Goal: Information Seeking & Learning: Find contact information

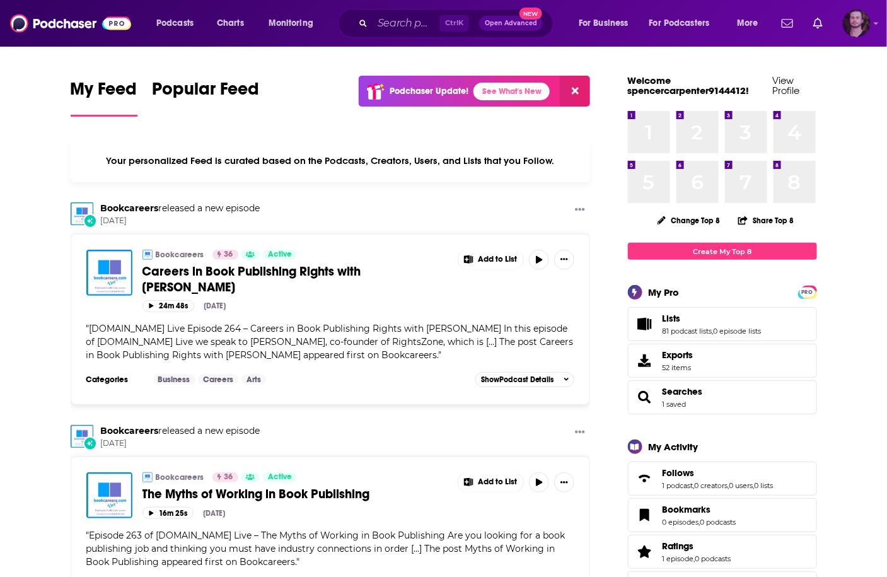
click at [862, 23] on img "Logged in as OutlierAudio" at bounding box center [857, 23] width 28 height 28
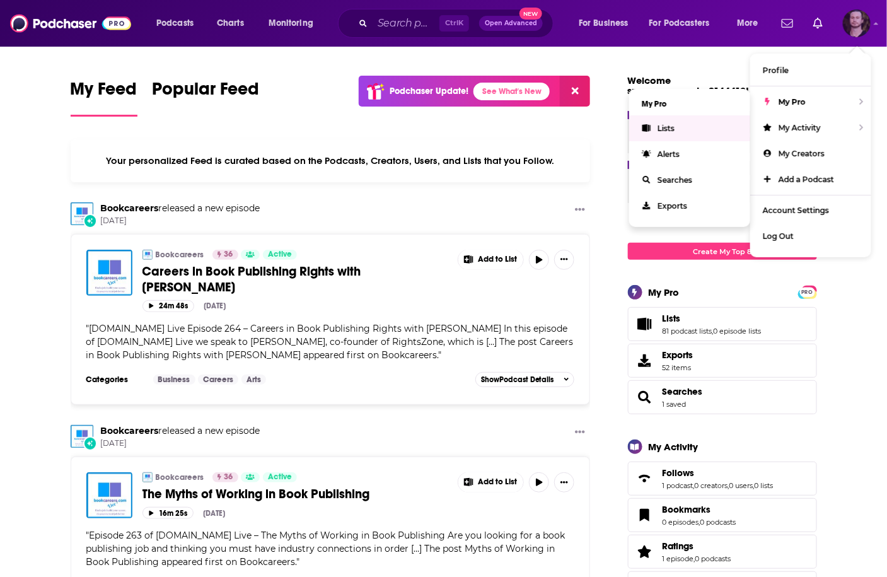
click at [693, 127] on link "Lists" at bounding box center [689, 128] width 121 height 26
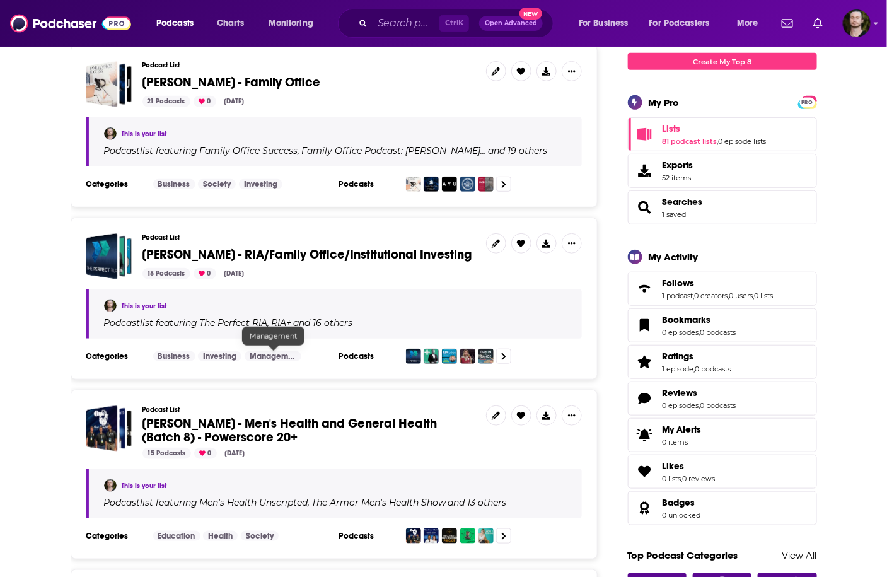
scroll to position [202, 0]
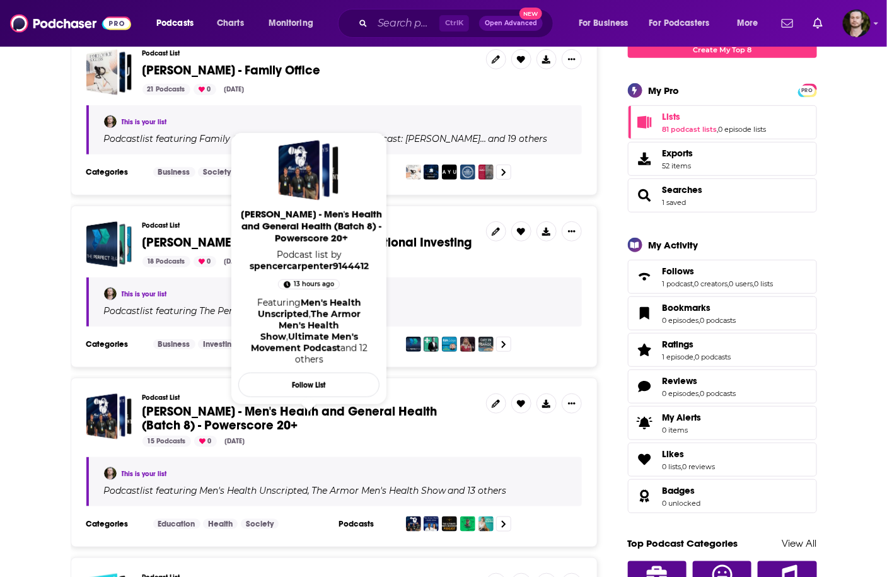
click at [328, 408] on span "[PERSON_NAME] - Men's Health and General Health (Batch 8) - Powerscore 20+" at bounding box center [289, 418] width 295 height 30
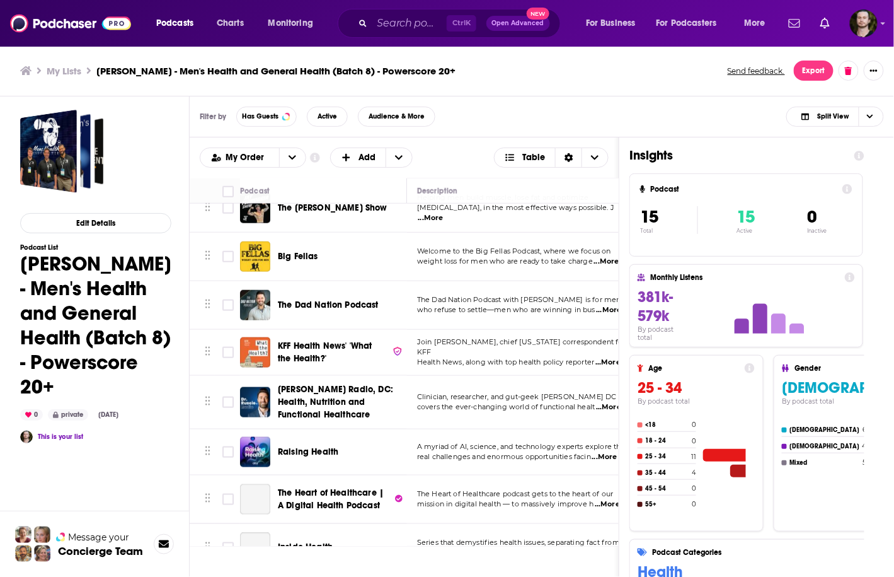
scroll to position [382, 0]
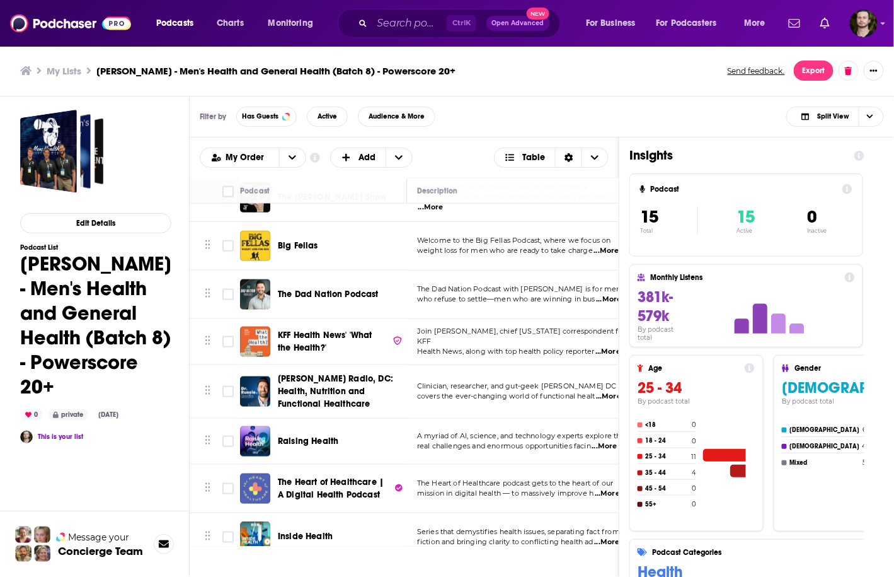
scroll to position [382, 0]
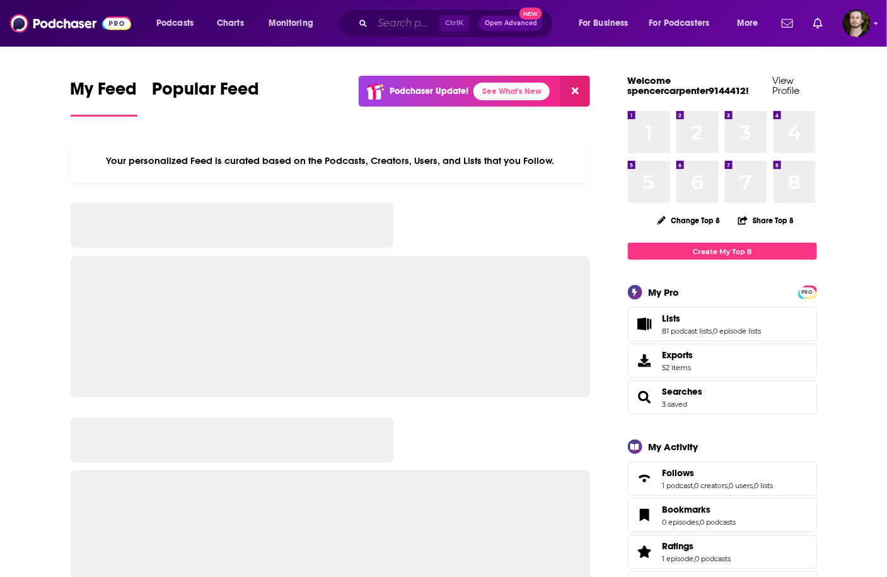
click at [408, 16] on input "Search podcasts, credits, & more..." at bounding box center [405, 23] width 67 height 20
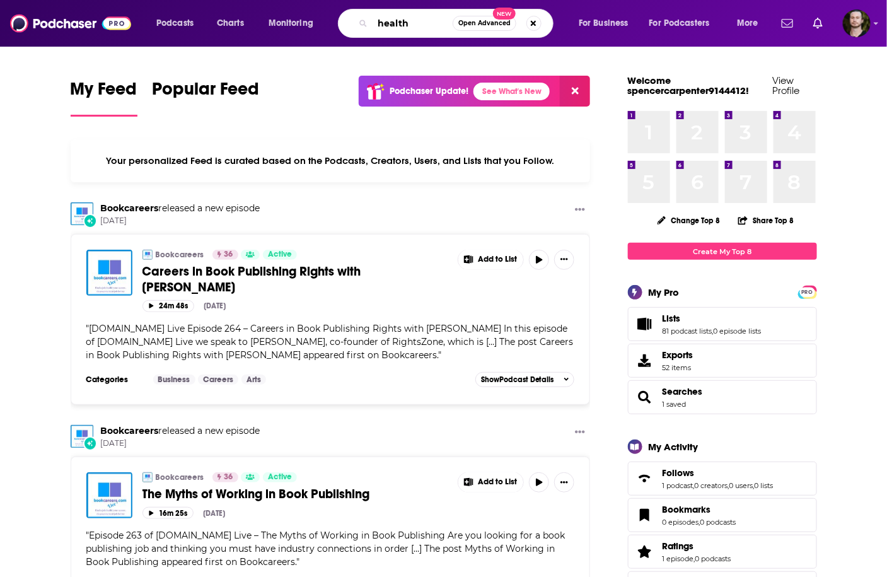
type input "health"
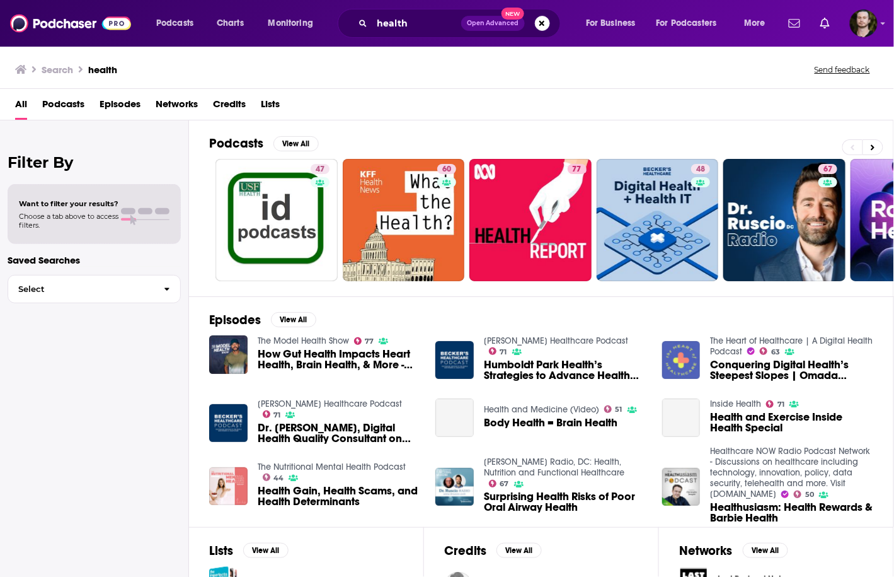
click at [81, 103] on span "Podcasts" at bounding box center [63, 107] width 42 height 26
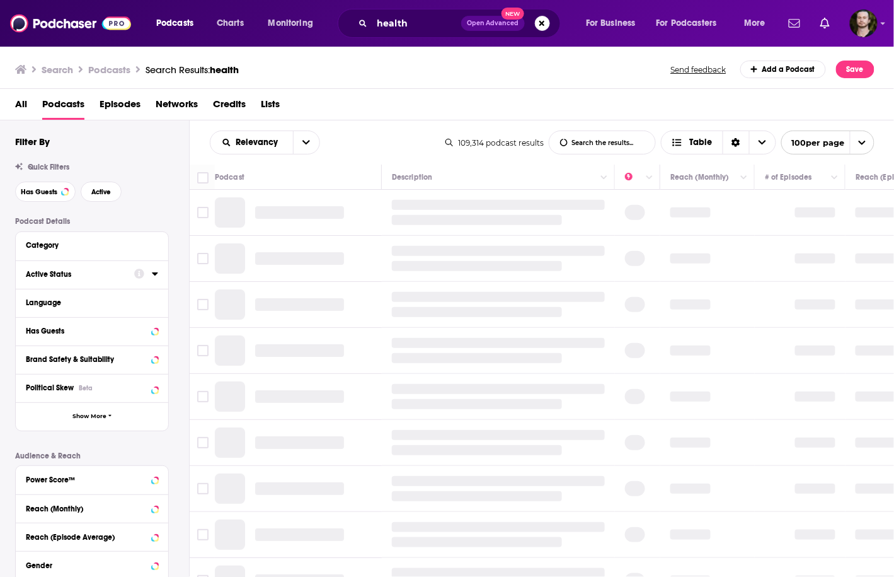
click at [154, 274] on icon at bounding box center [155, 273] width 6 height 3
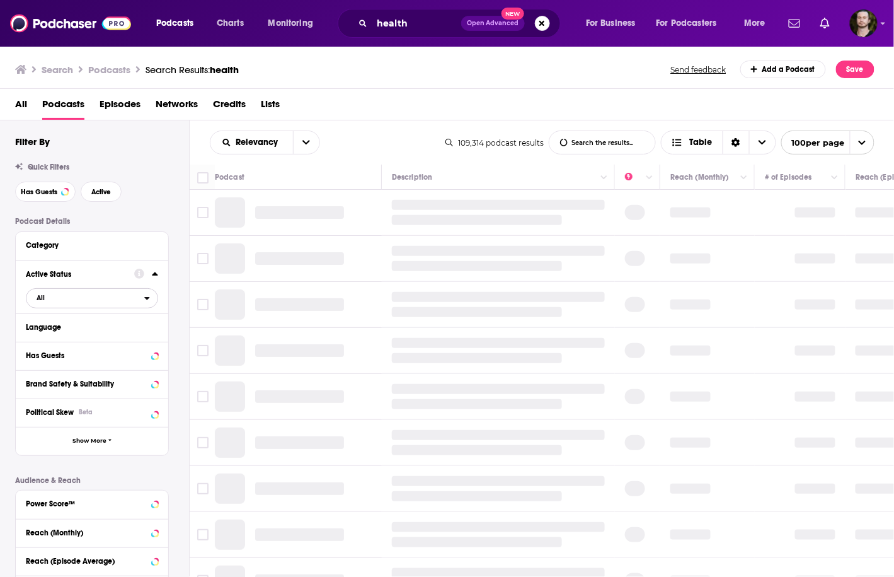
click at [143, 297] on span "All" at bounding box center [85, 297] width 118 height 16
click at [122, 338] on span "15k" at bounding box center [127, 339] width 59 height 7
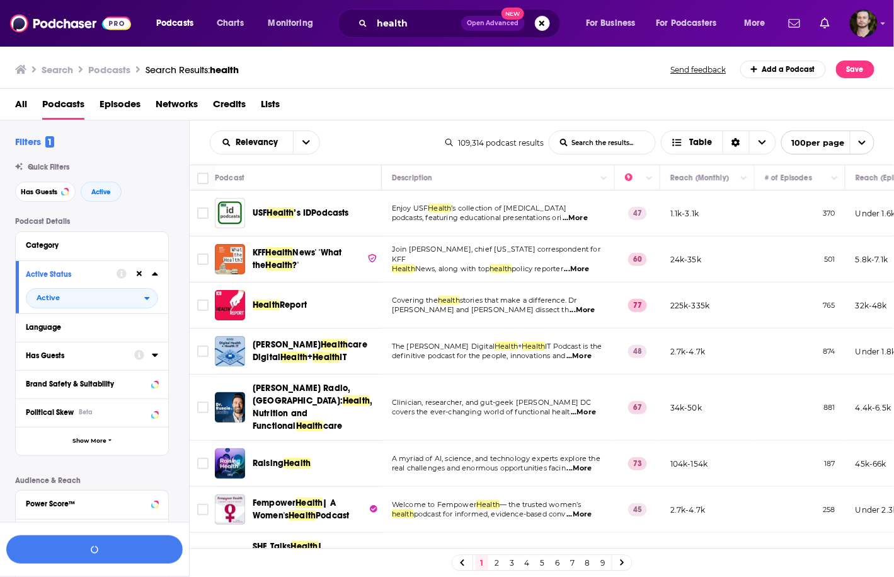
click at [156, 356] on icon at bounding box center [155, 355] width 6 height 3
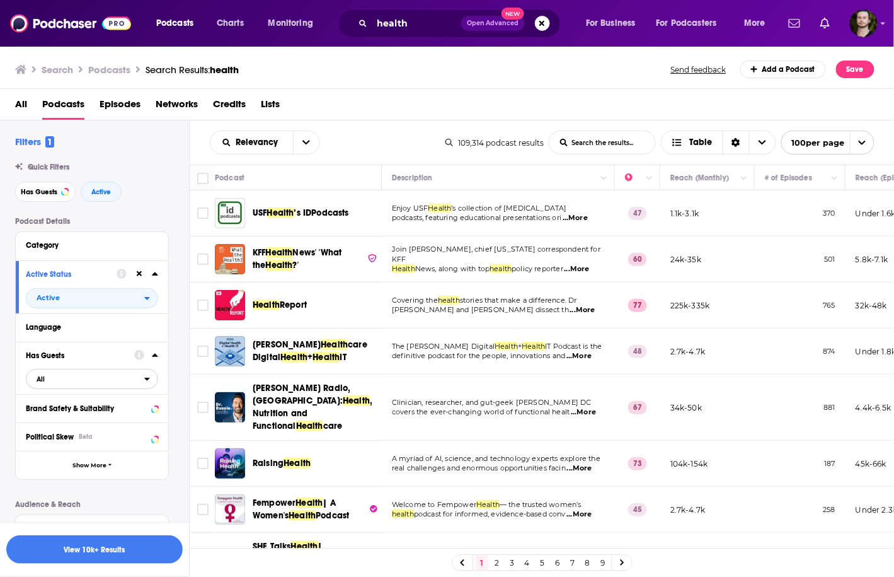
click at [61, 377] on span "All" at bounding box center [85, 379] width 118 height 16
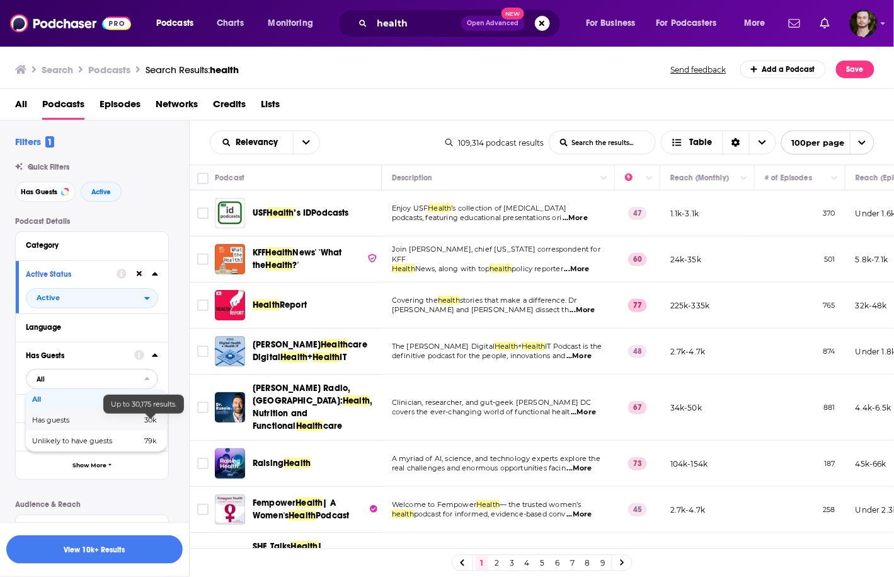
drag, startPoint x: 139, startPoint y: 422, endPoint x: 184, endPoint y: 517, distance: 105.4
click at [139, 423] on span "30k" at bounding box center [147, 420] width 19 height 7
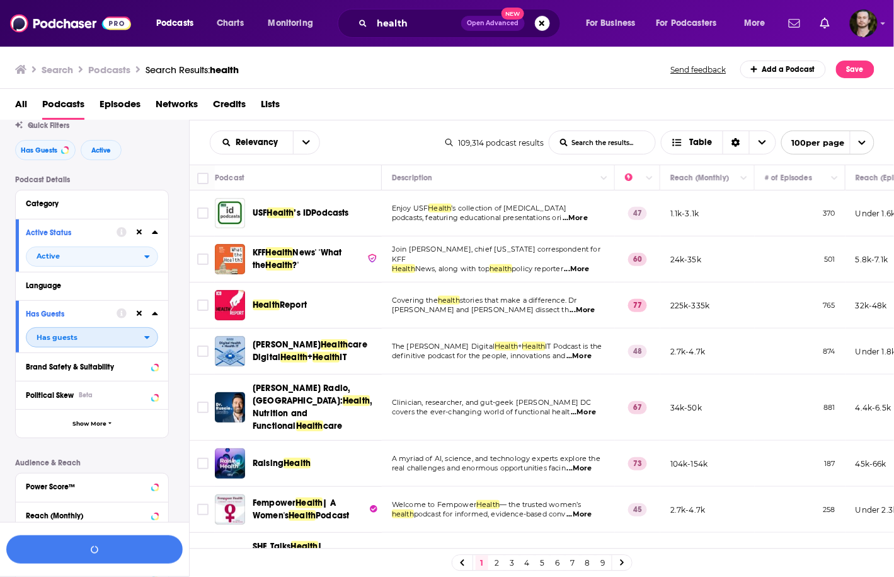
scroll to position [151, 0]
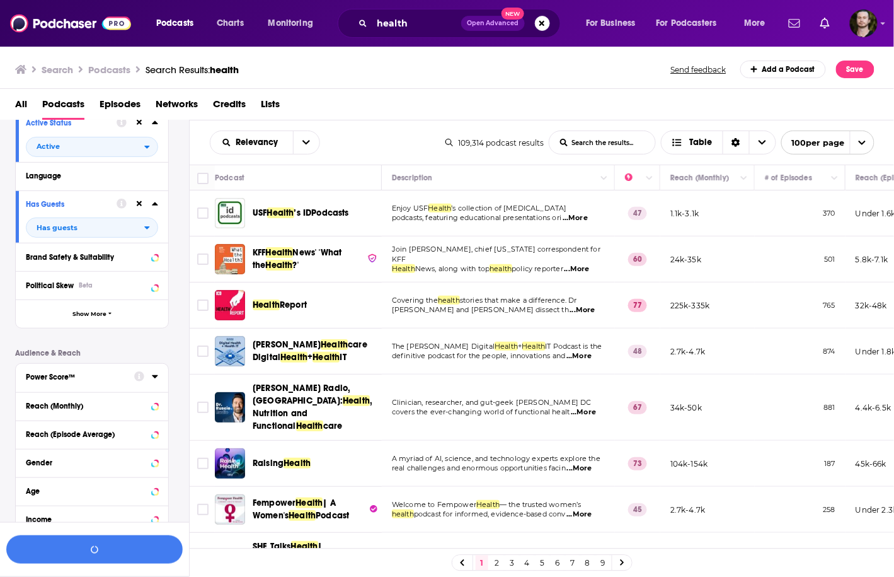
click at [154, 379] on icon at bounding box center [155, 376] width 6 height 10
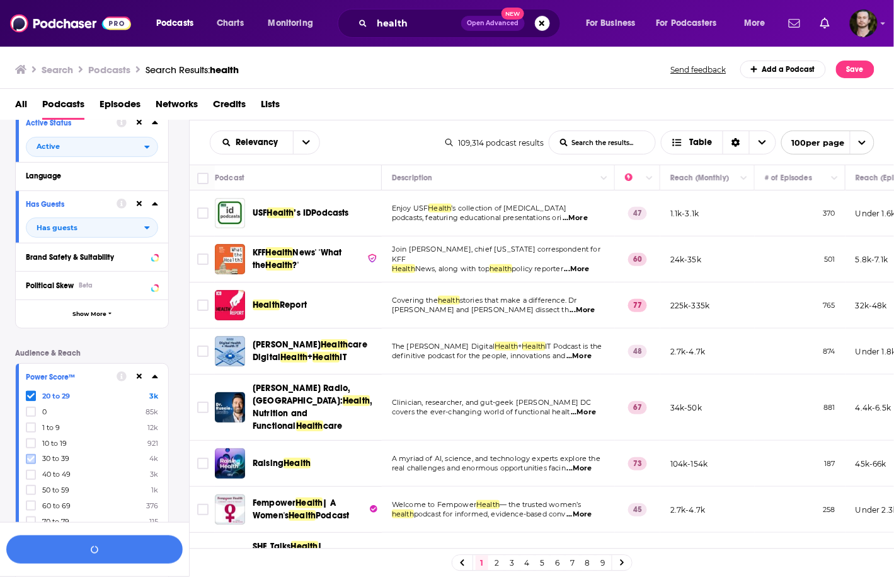
click at [32, 461] on icon at bounding box center [31, 459] width 8 height 8
click at [33, 475] on icon at bounding box center [31, 475] width 8 height 8
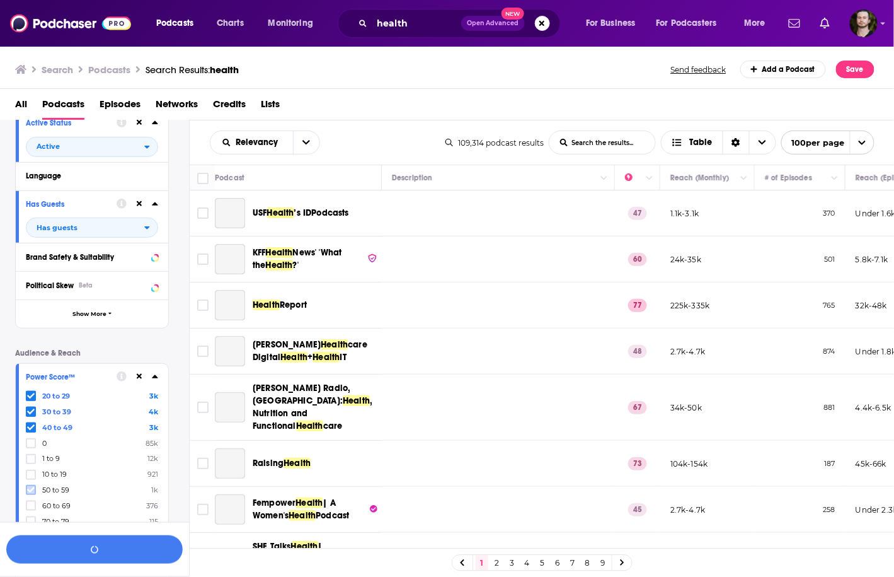
click at [30, 490] on icon at bounding box center [31, 490] width 8 height 6
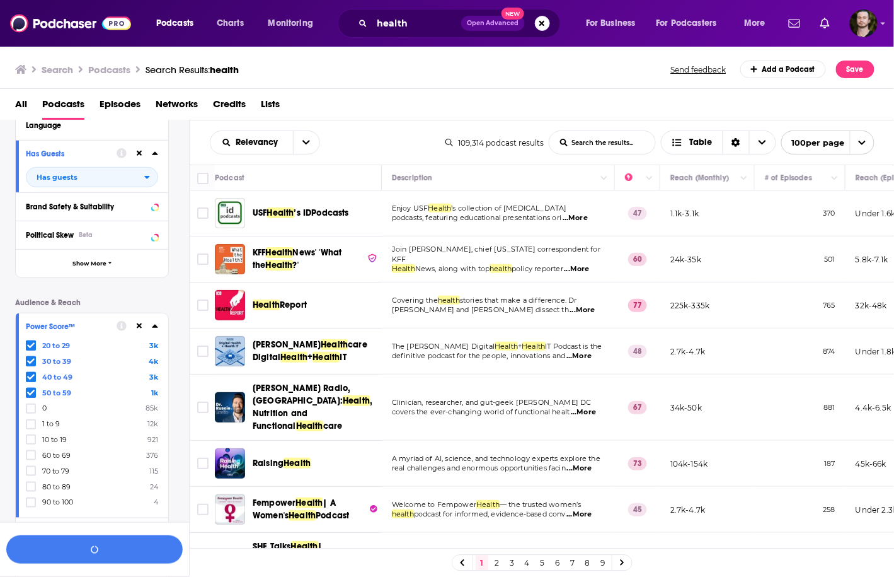
scroll to position [252, 0]
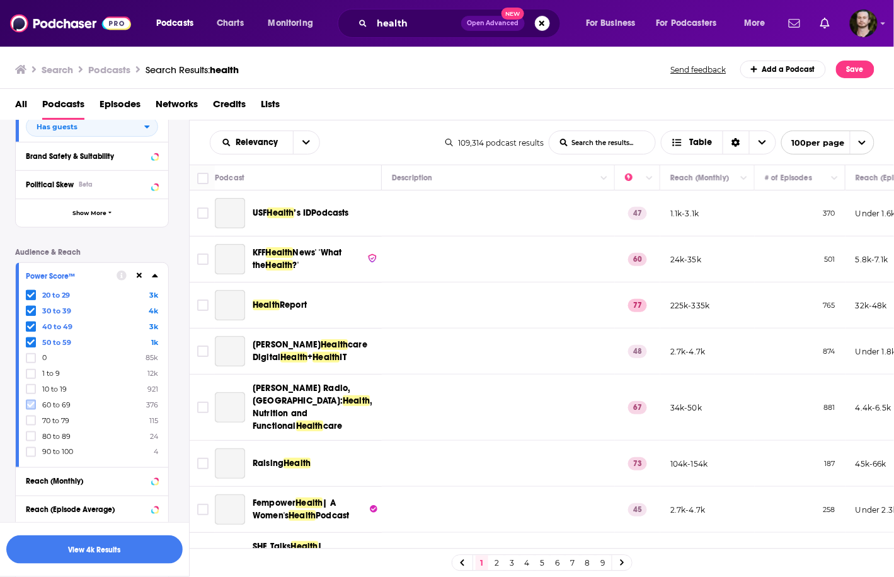
click at [30, 403] on icon at bounding box center [31, 405] width 8 height 8
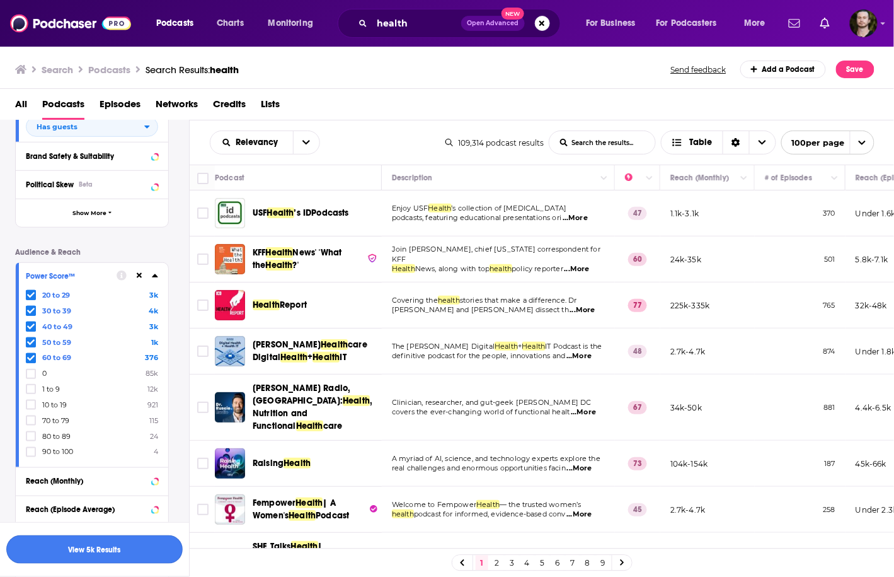
click at [113, 551] on button "View 5k Results" at bounding box center [94, 549] width 176 height 28
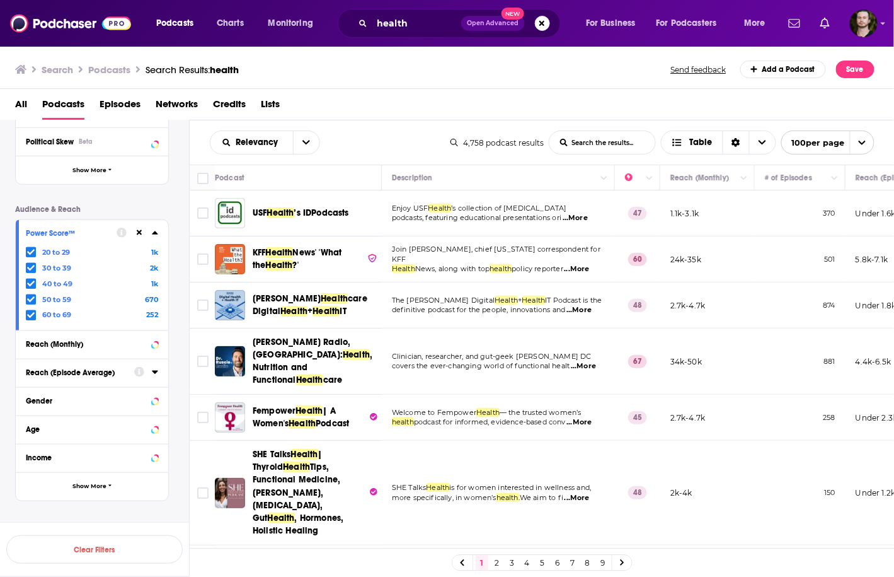
scroll to position [316, 0]
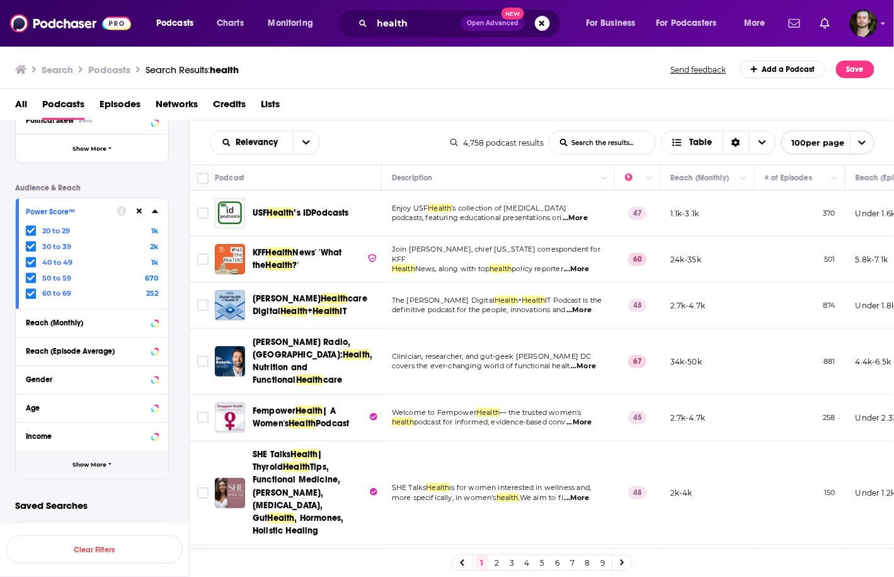
click at [115, 466] on button "Show More" at bounding box center [92, 465] width 153 height 28
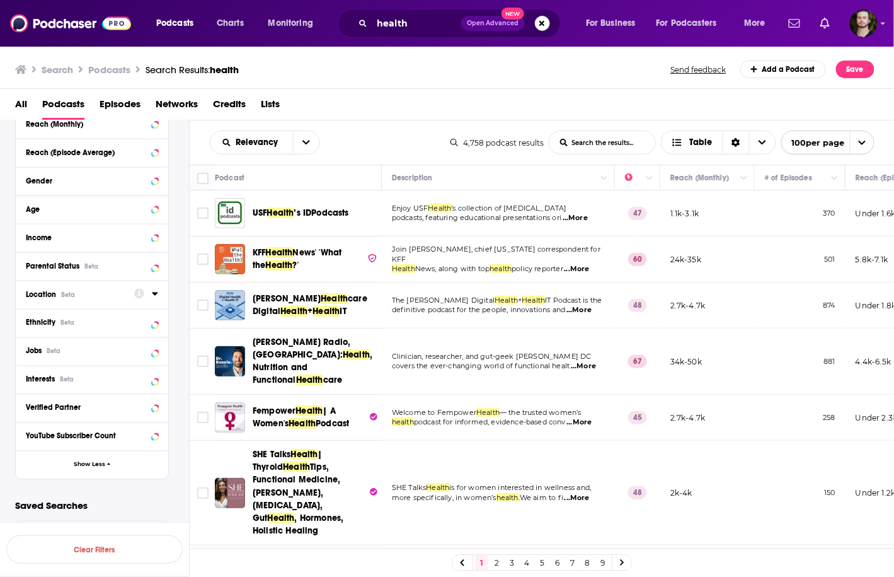
click at [156, 288] on div at bounding box center [146, 294] width 24 height 16
click at [153, 293] on icon at bounding box center [155, 293] width 6 height 3
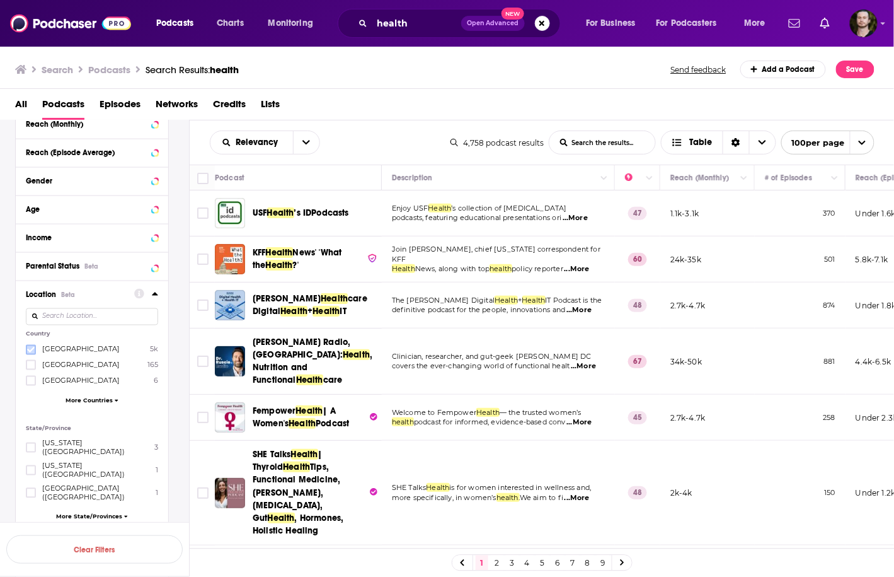
click at [34, 350] on icon at bounding box center [31, 350] width 8 height 8
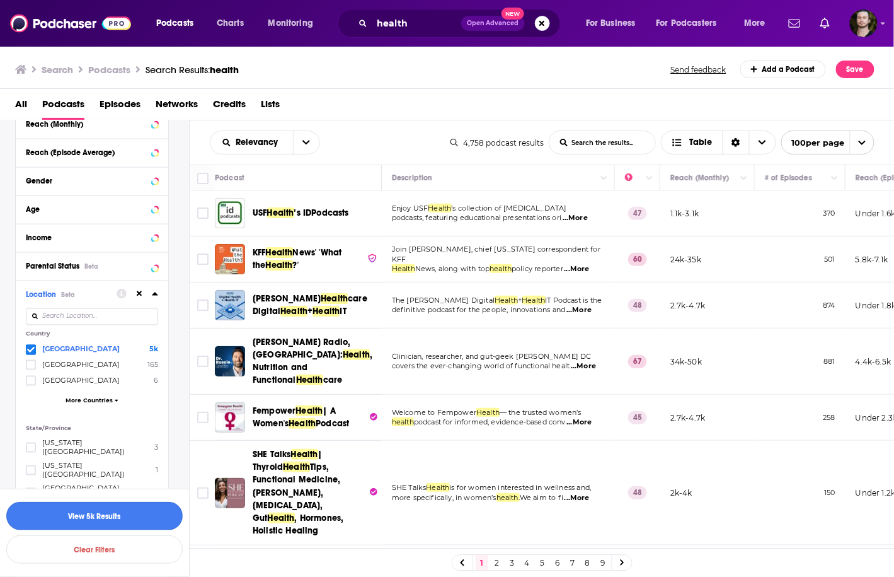
click at [121, 508] on button "View 5k Results" at bounding box center [94, 516] width 176 height 28
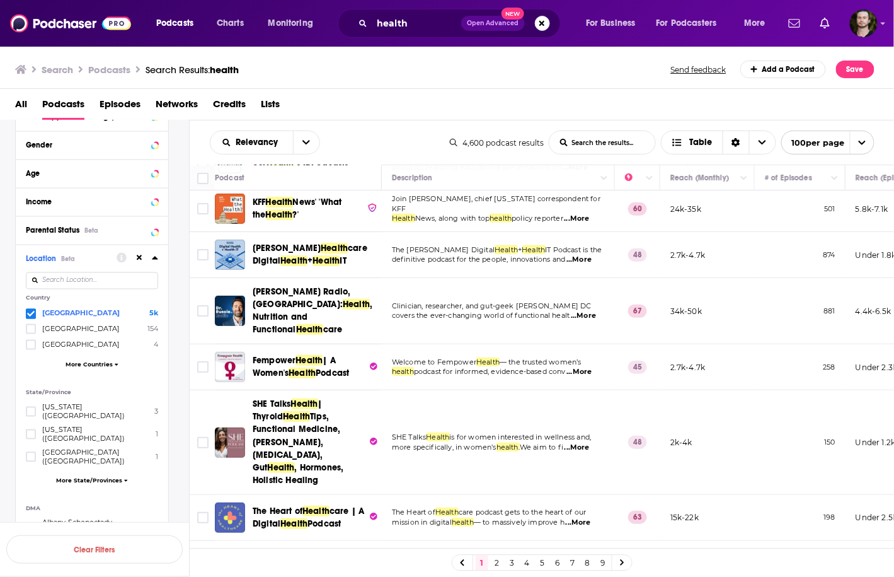
scroll to position [565, 0]
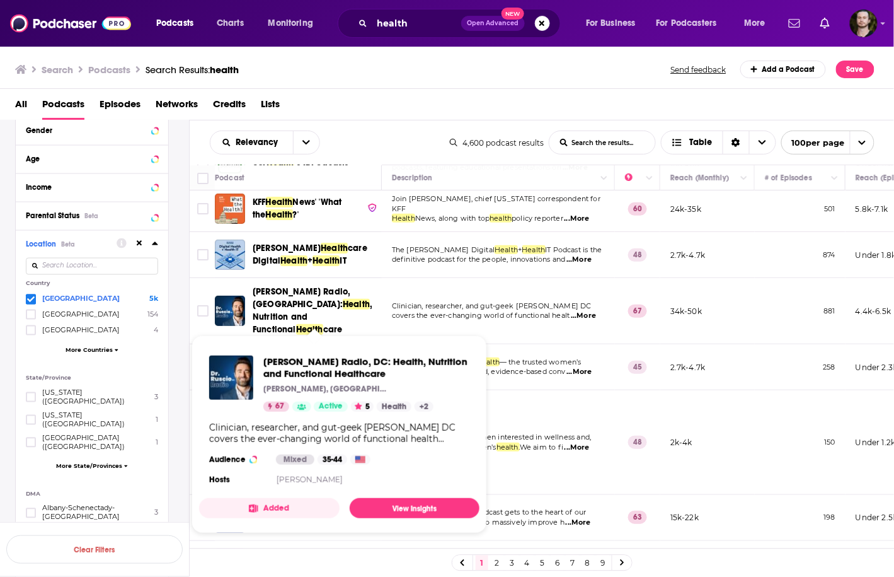
click at [294, 509] on button "Added" at bounding box center [269, 508] width 141 height 20
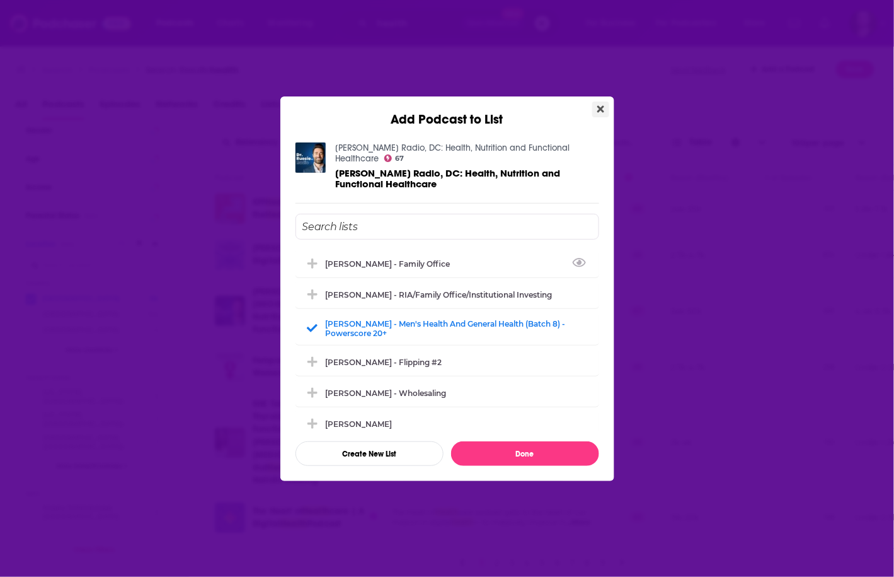
click at [599, 112] on icon "Close" at bounding box center [600, 109] width 7 height 10
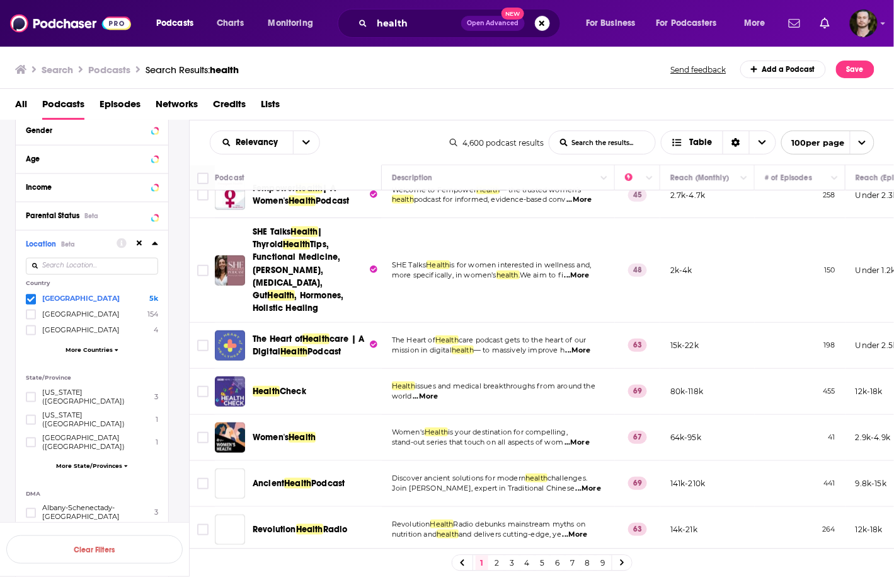
scroll to position [252, 0]
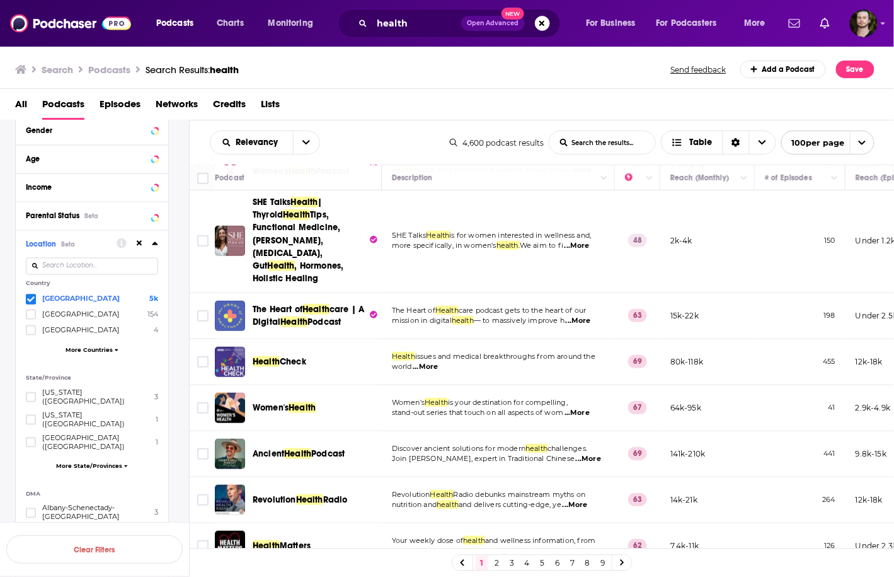
click at [435, 362] on span "...More" at bounding box center [425, 367] width 25 height 10
click at [433, 362] on span "...More" at bounding box center [425, 367] width 25 height 10
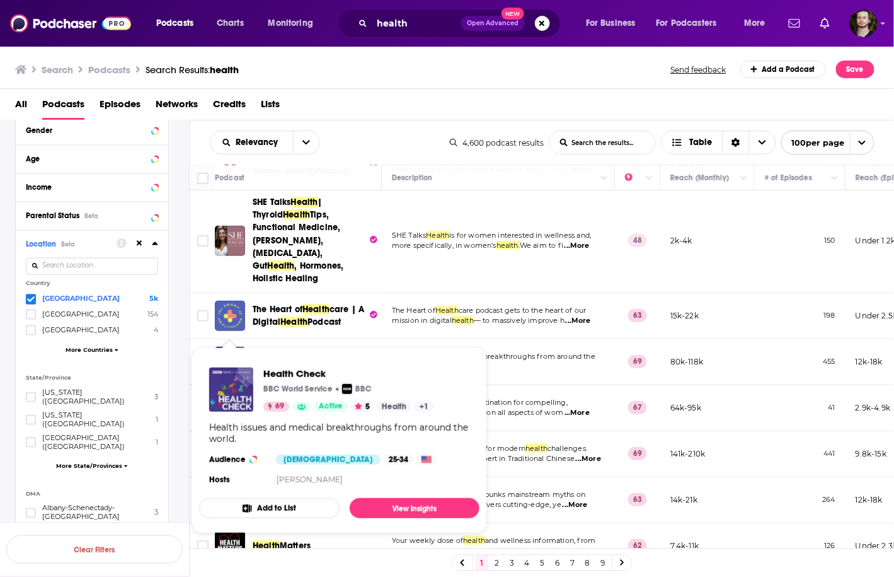
click at [202, 356] on input "Toggle select row" at bounding box center [202, 361] width 11 height 11
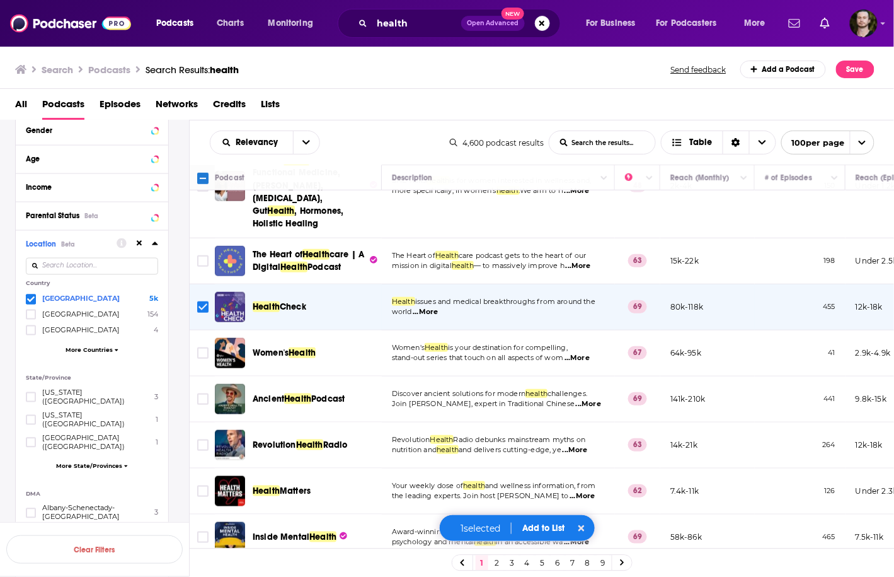
scroll to position [403, 0]
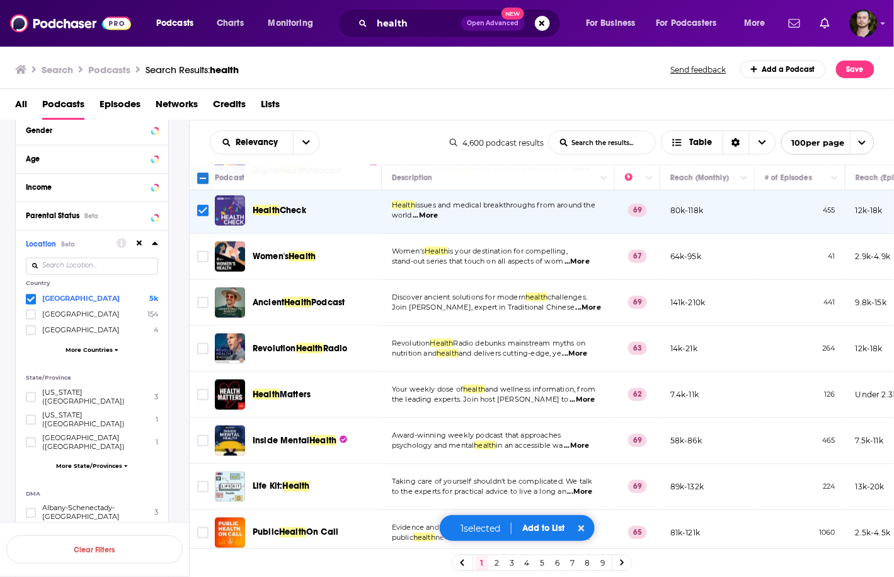
click at [582, 256] on span "...More" at bounding box center [577, 261] width 25 height 10
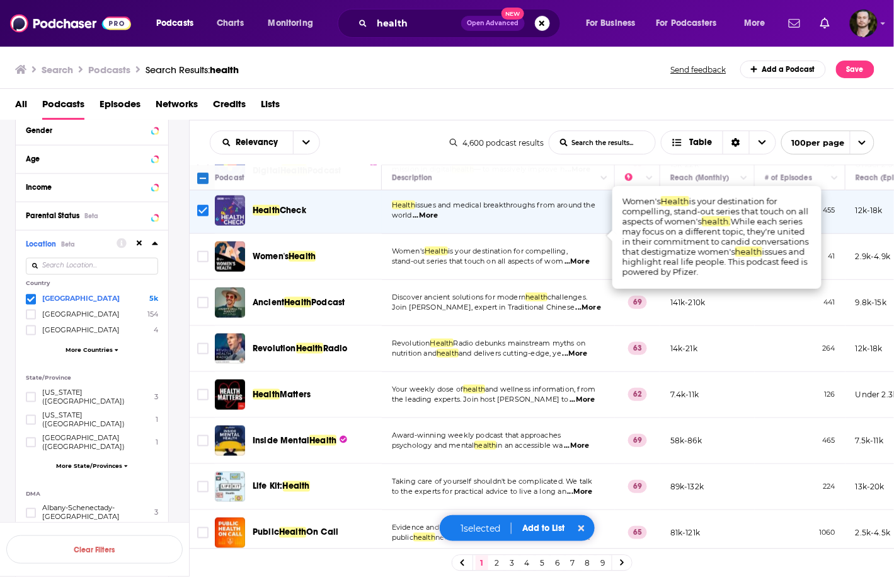
click at [581, 256] on span "...More" at bounding box center [577, 261] width 25 height 10
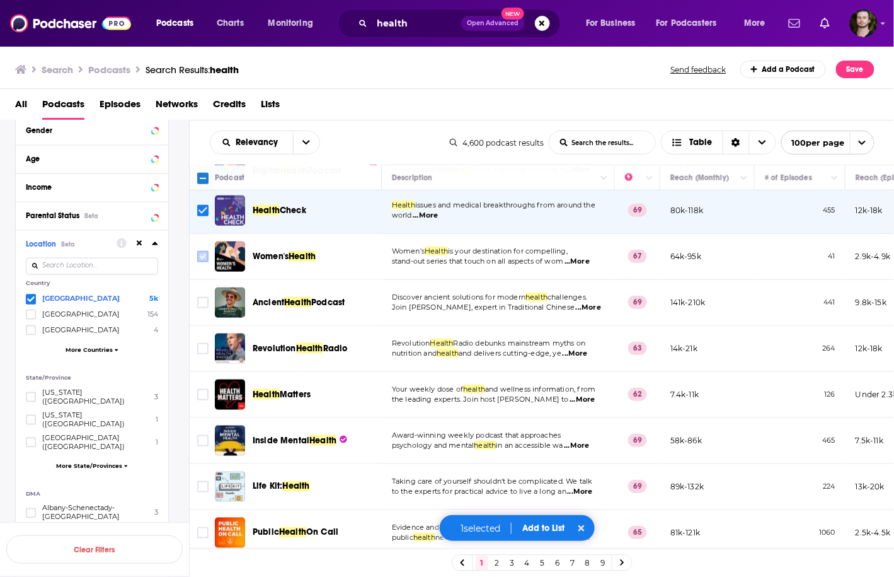
click at [200, 251] on input "Toggle select row" at bounding box center [202, 256] width 11 height 11
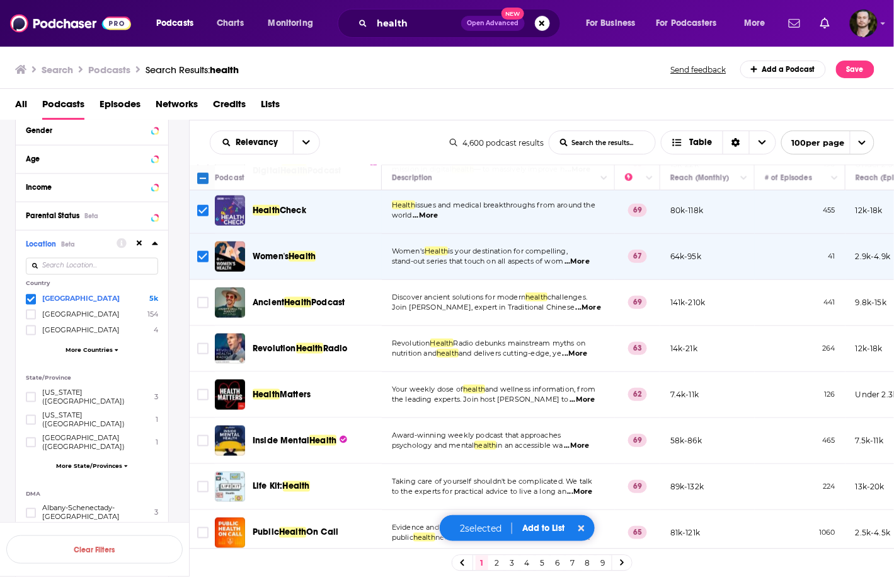
click at [584, 302] on span "...More" at bounding box center [588, 307] width 25 height 10
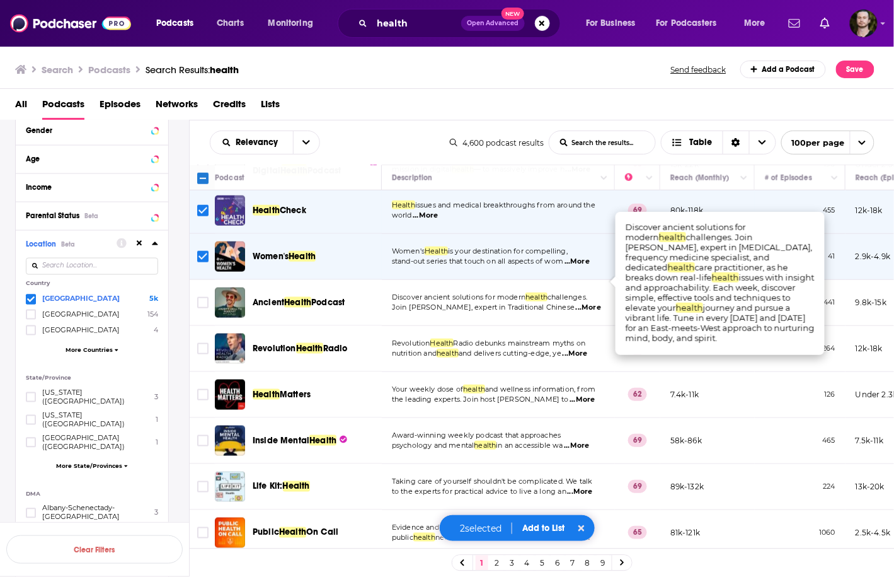
click at [584, 302] on span "...More" at bounding box center [588, 307] width 25 height 10
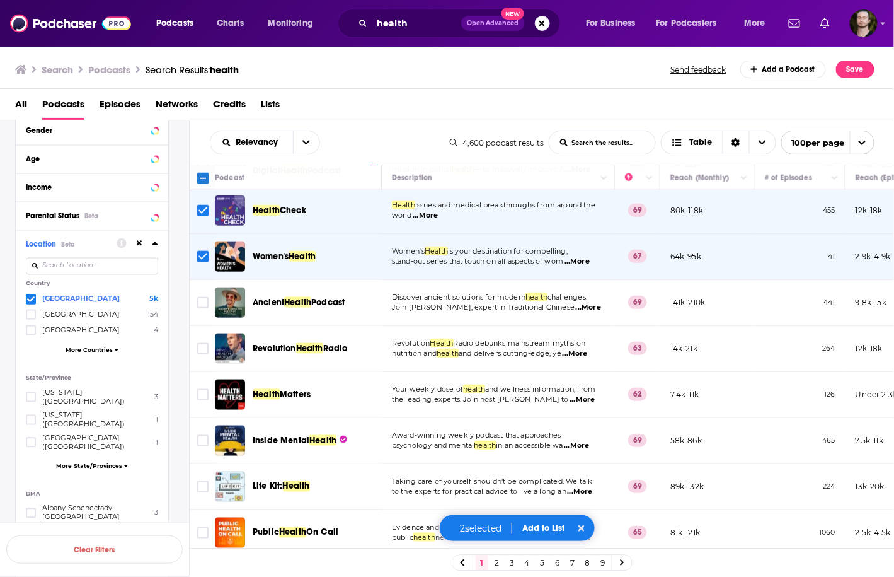
click at [589, 302] on span "...More" at bounding box center [588, 307] width 25 height 10
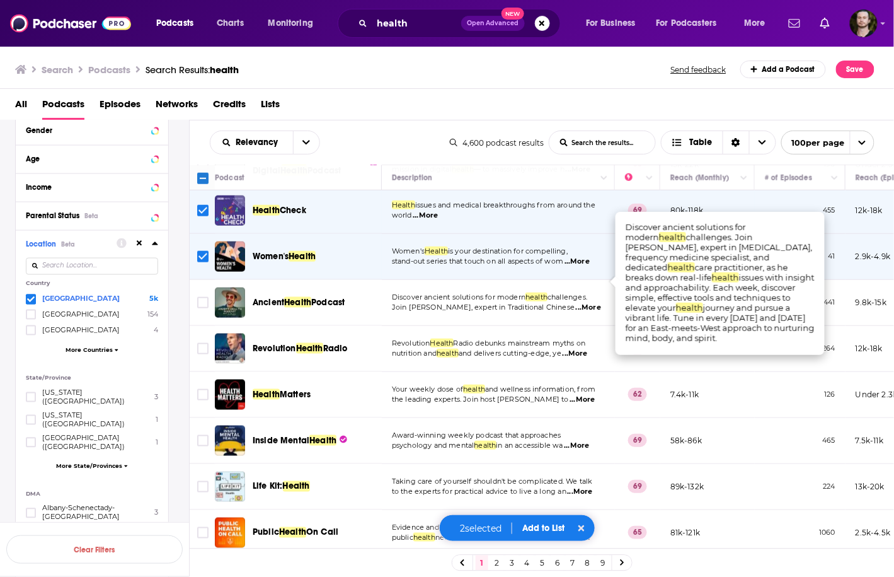
click at [589, 302] on span "...More" at bounding box center [588, 307] width 25 height 10
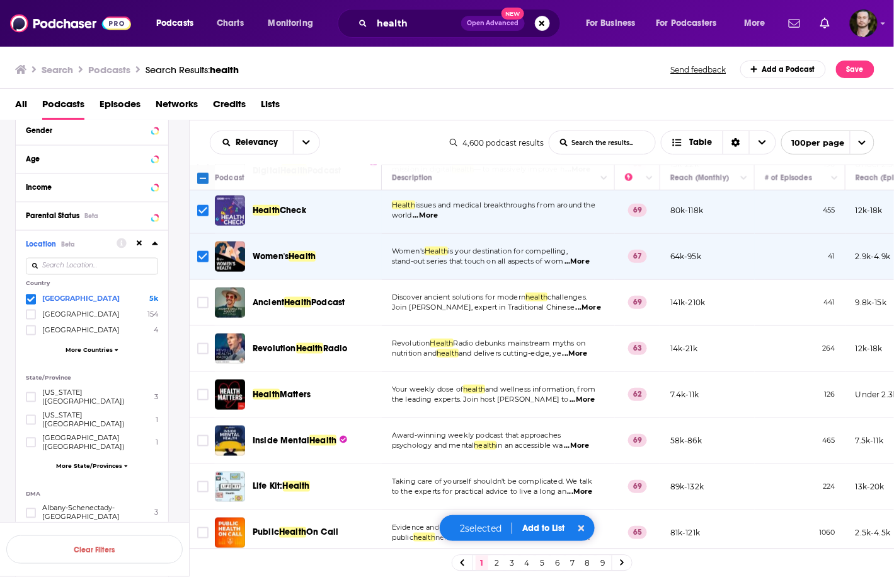
scroll to position [454, 0]
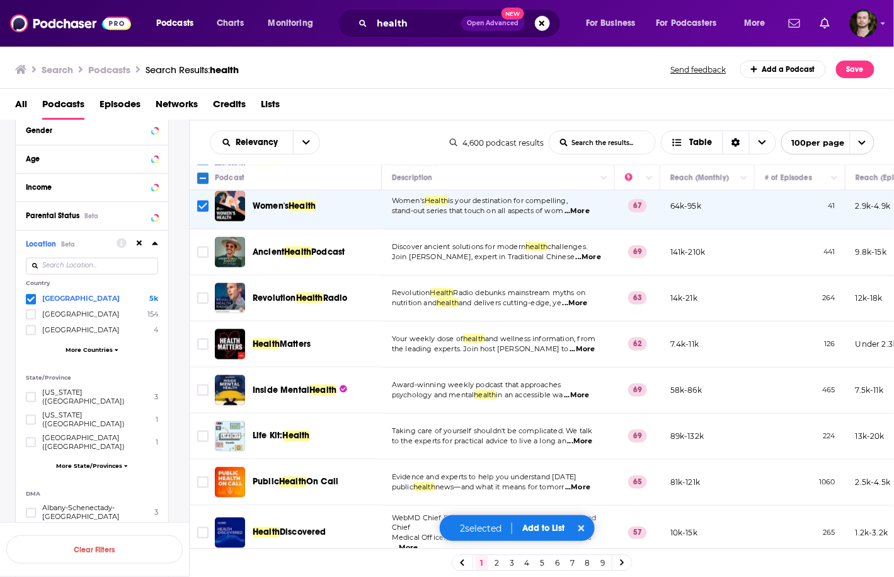
click at [584, 298] on span "...More" at bounding box center [575, 303] width 25 height 10
click at [205, 292] on input "Toggle select row" at bounding box center [202, 297] width 11 height 11
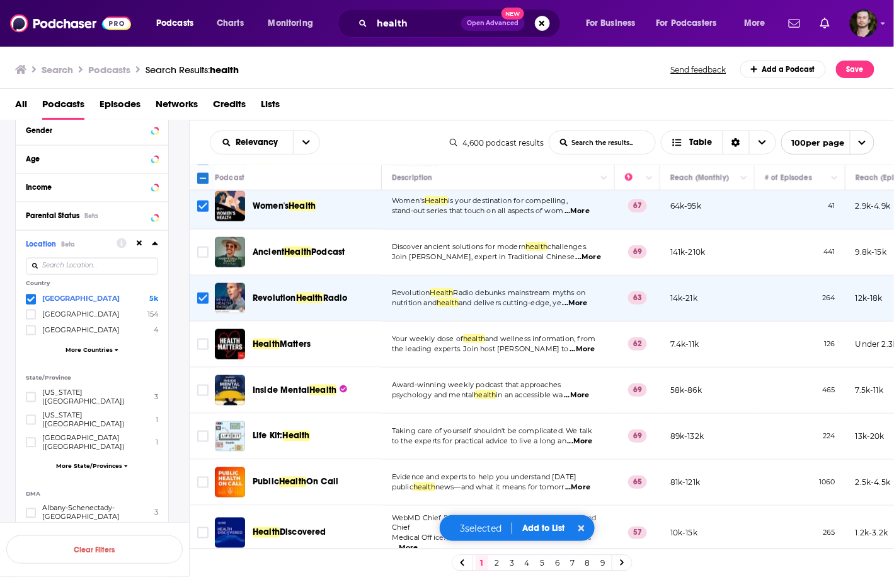
click at [587, 344] on span "...More" at bounding box center [582, 349] width 25 height 10
click at [201, 338] on input "Toggle select row" at bounding box center [202, 343] width 11 height 11
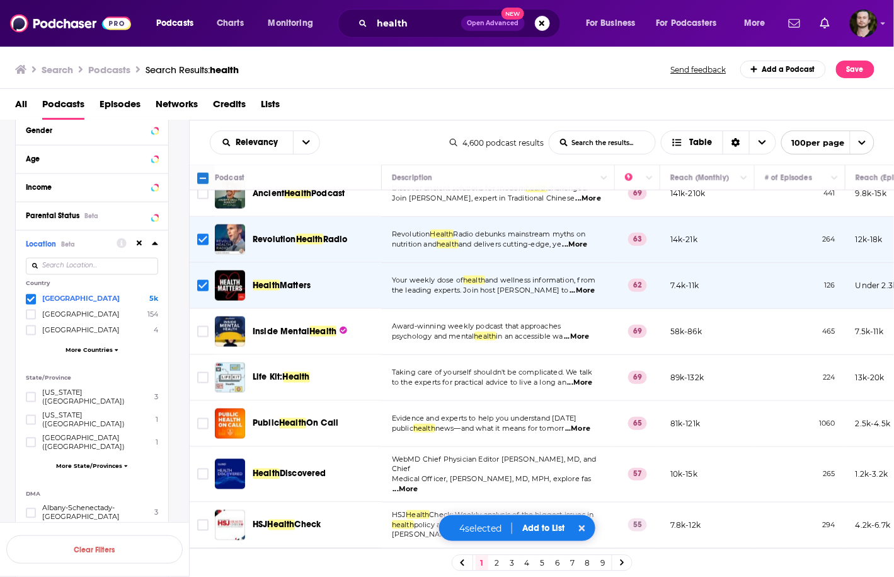
scroll to position [555, 0]
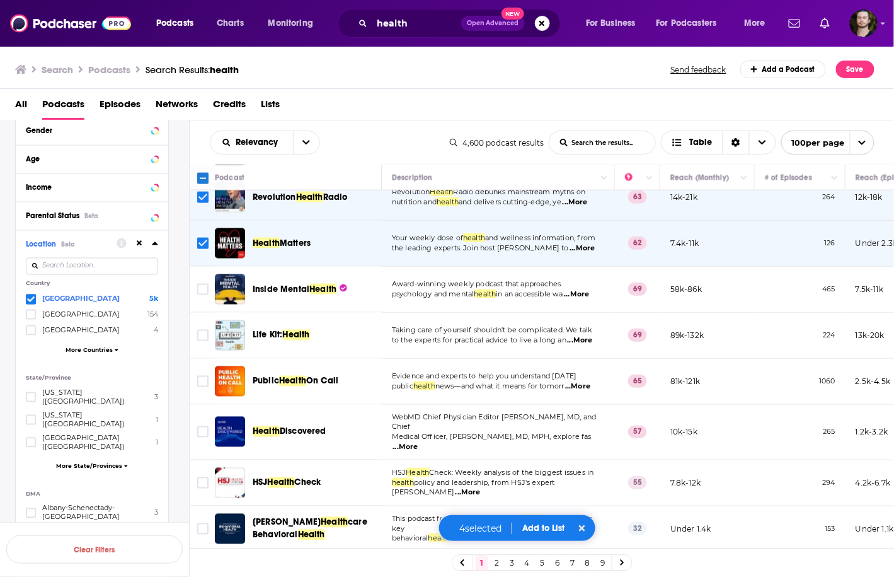
click at [582, 335] on span "...More" at bounding box center [580, 340] width 25 height 10
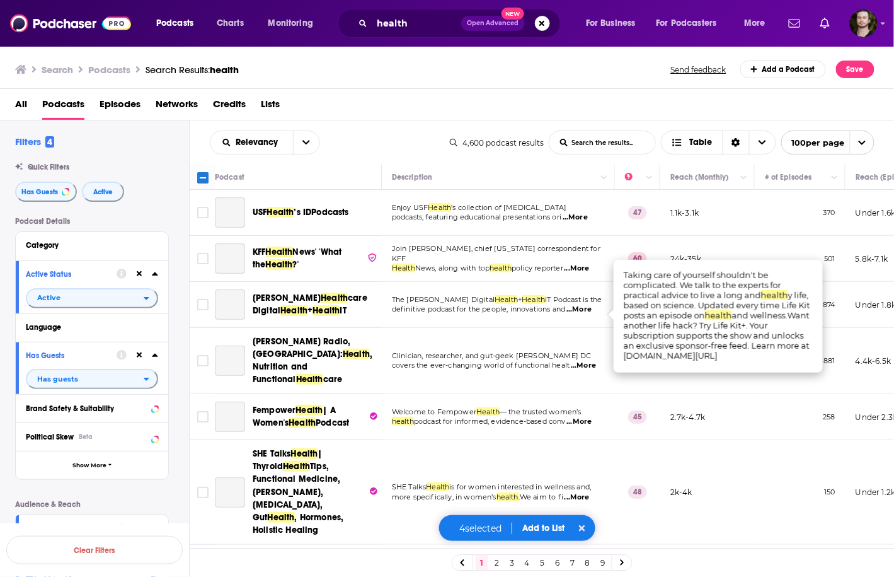
scroll to position [555, 0]
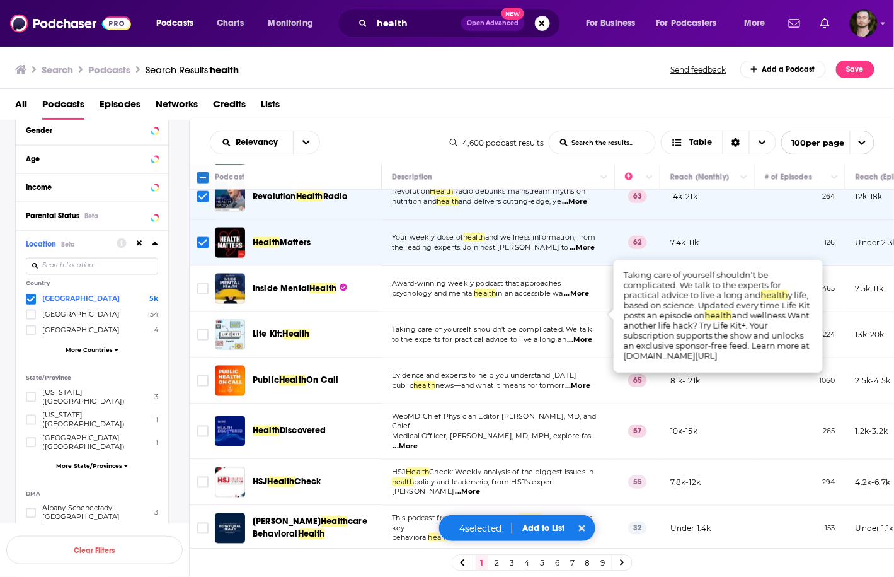
click at [575, 335] on span "...More" at bounding box center [580, 340] width 25 height 10
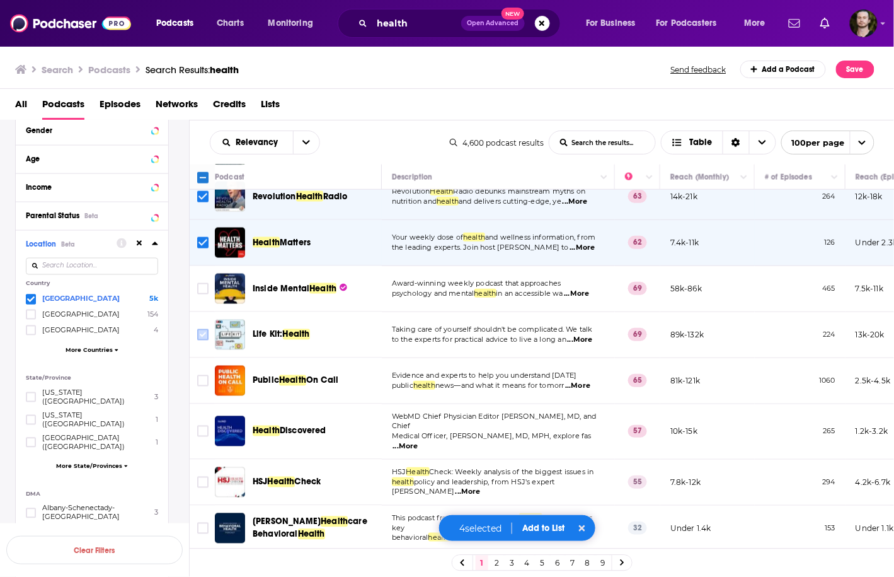
click at [204, 329] on input "Toggle select row" at bounding box center [202, 334] width 11 height 11
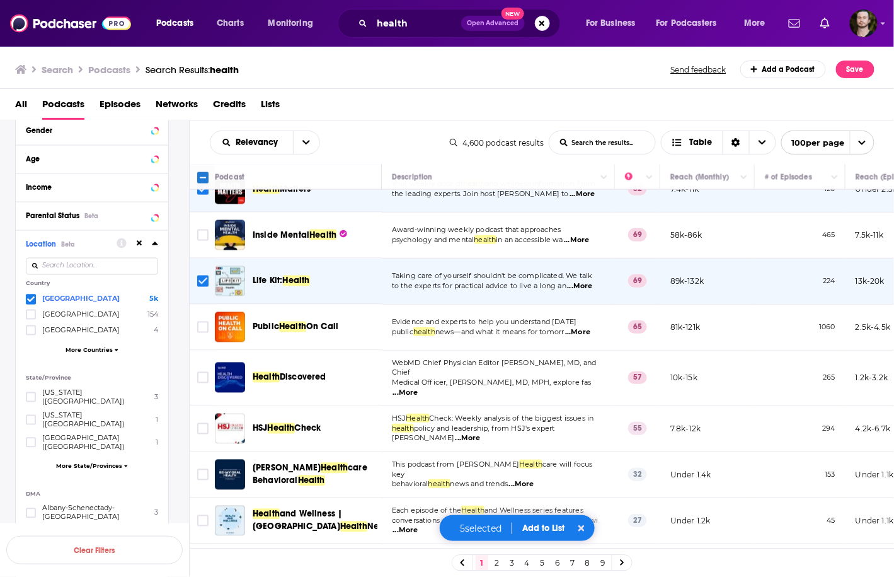
scroll to position [655, 0]
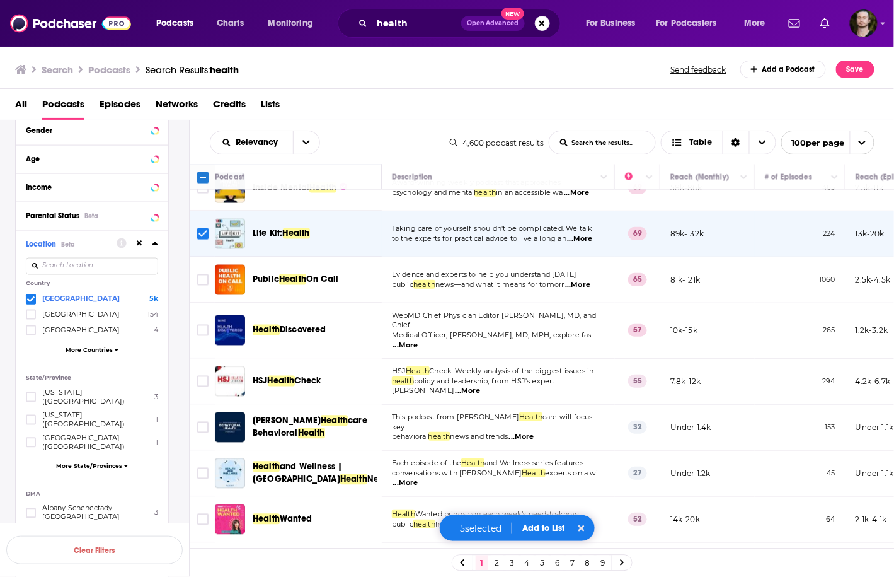
click at [418, 340] on span "...More" at bounding box center [405, 345] width 25 height 10
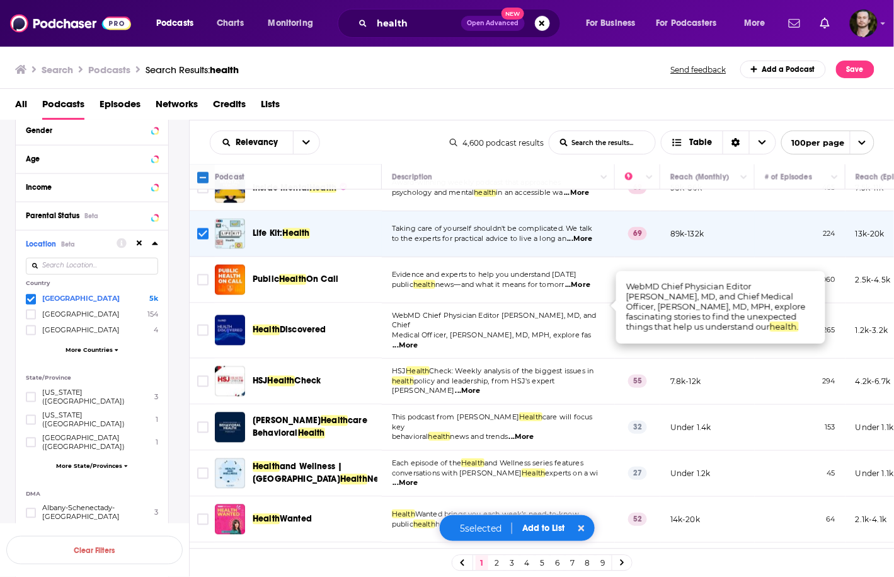
click at [418, 340] on span "...More" at bounding box center [405, 345] width 25 height 10
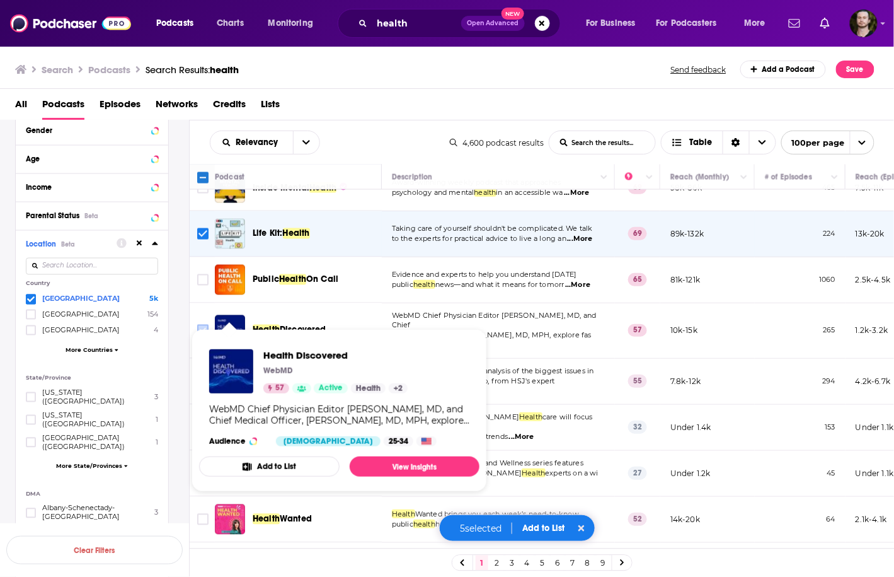
click at [205, 325] on input "Toggle select row" at bounding box center [202, 330] width 11 height 11
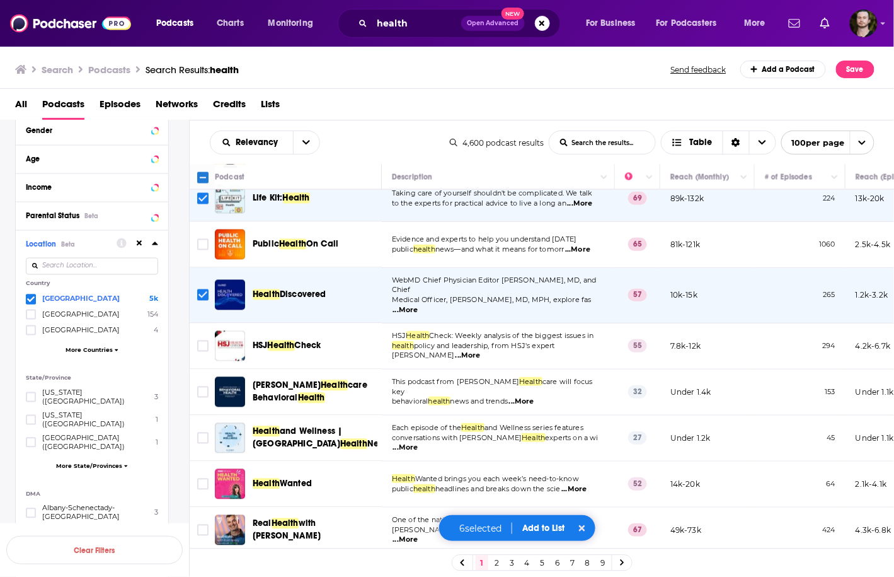
scroll to position [706, 0]
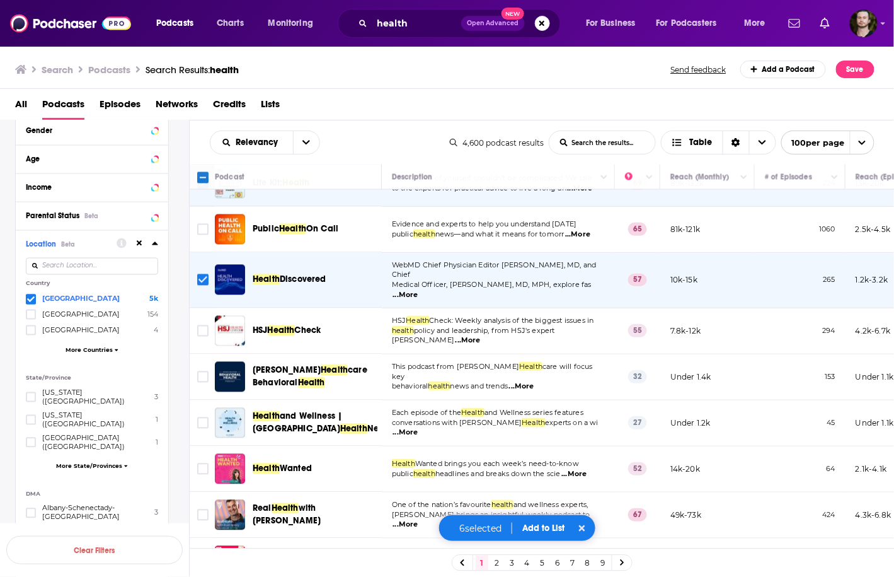
click at [481, 335] on span "...More" at bounding box center [468, 340] width 25 height 10
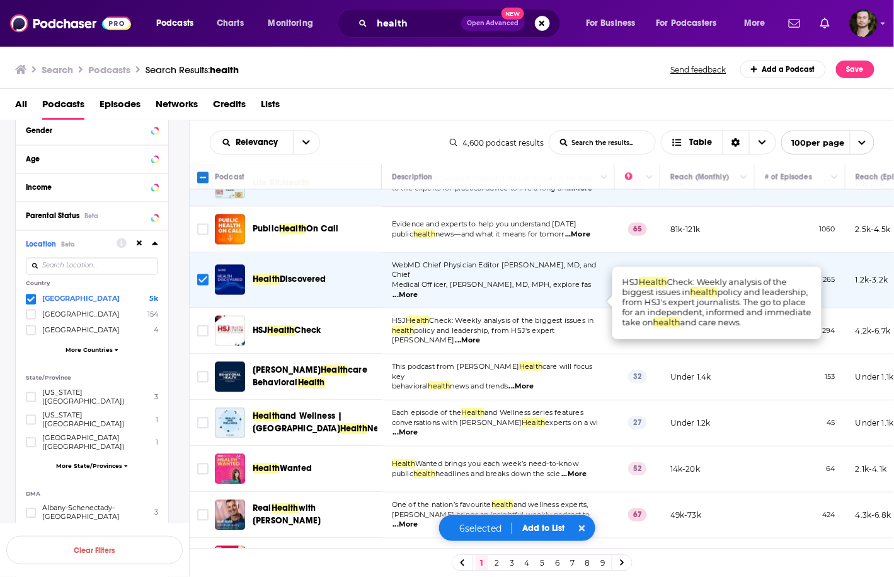
click at [463, 354] on td "This podcast from Becker's Health care will focus key behavioral health news an…" at bounding box center [498, 377] width 233 height 46
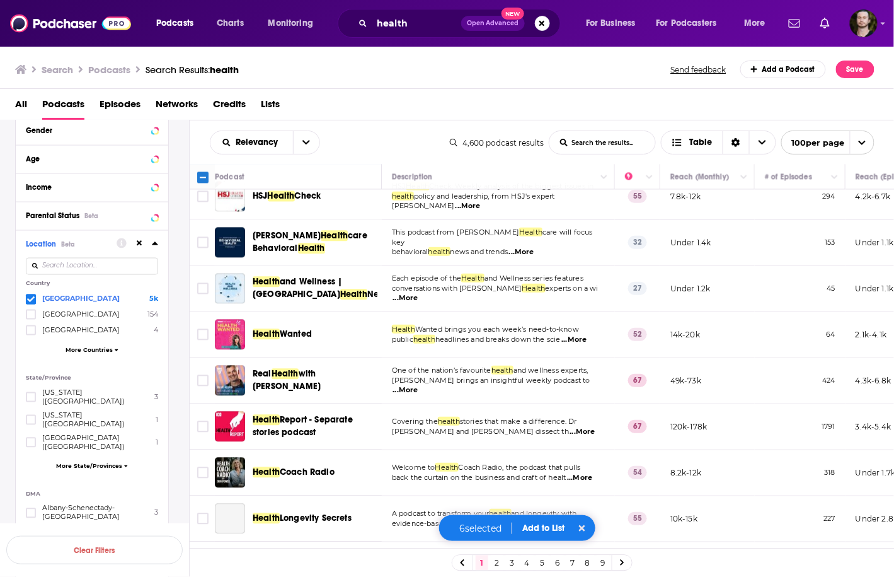
scroll to position [857, 0]
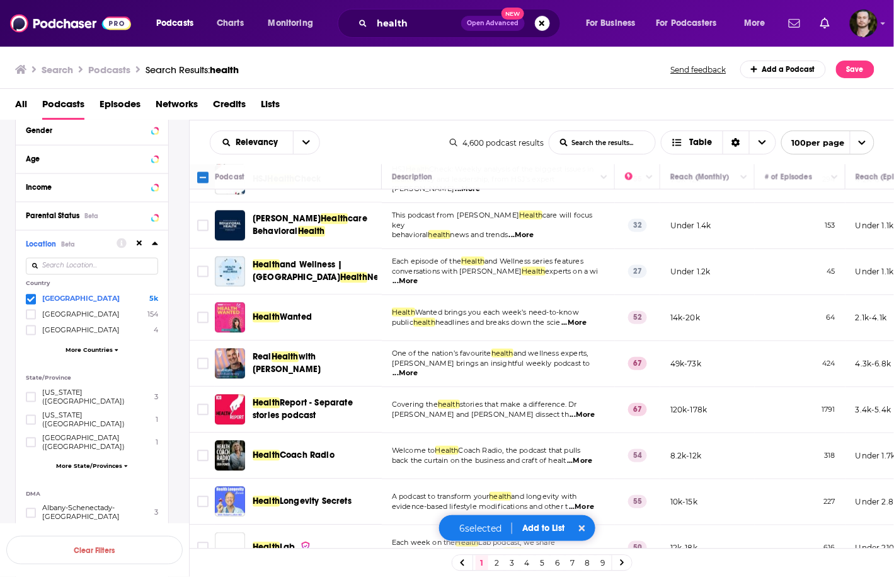
click at [418, 276] on span "...More" at bounding box center [405, 281] width 25 height 10
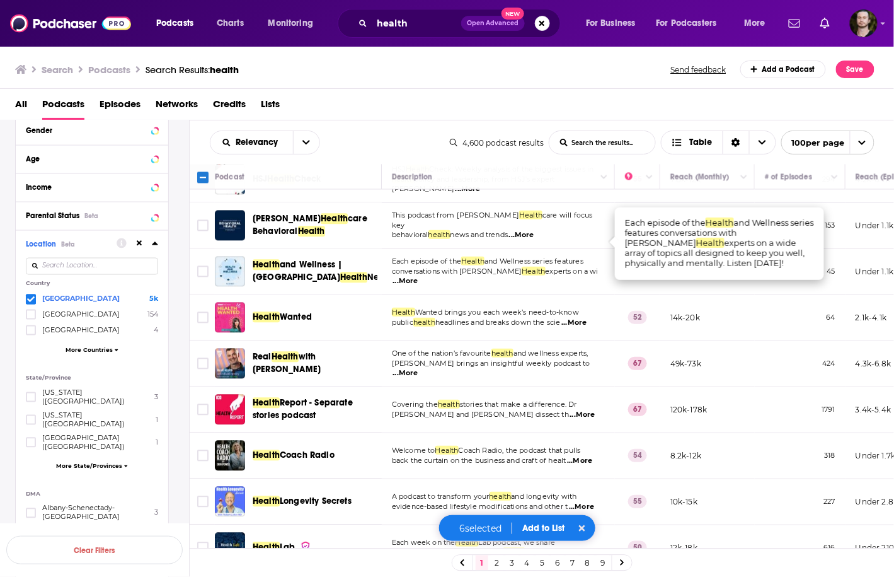
click at [418, 276] on span "...More" at bounding box center [405, 281] width 25 height 10
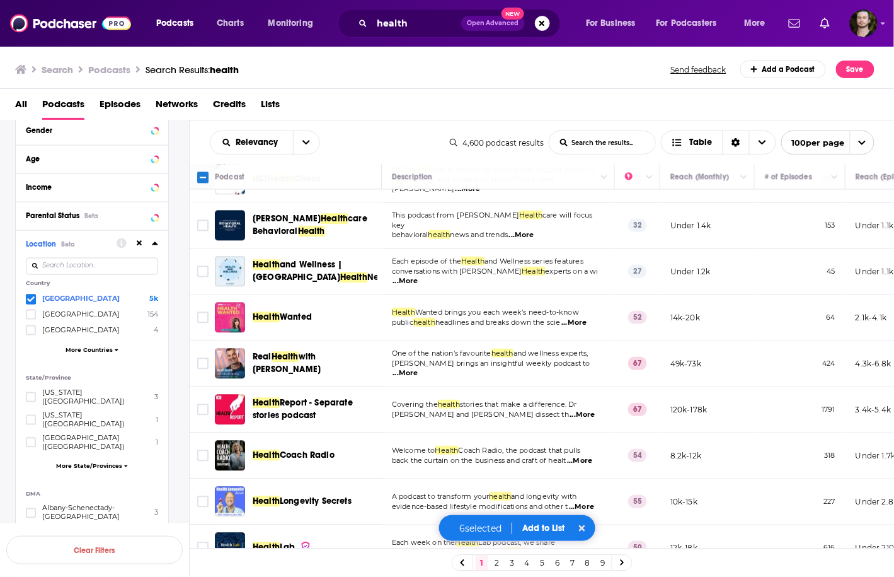
click at [584, 318] on span "...More" at bounding box center [573, 323] width 25 height 10
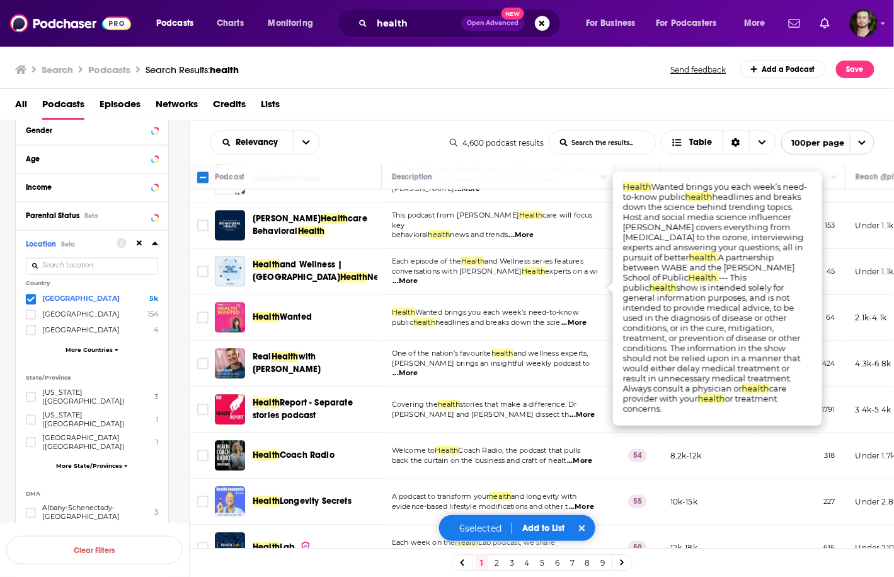
click at [584, 318] on span "...More" at bounding box center [573, 323] width 25 height 10
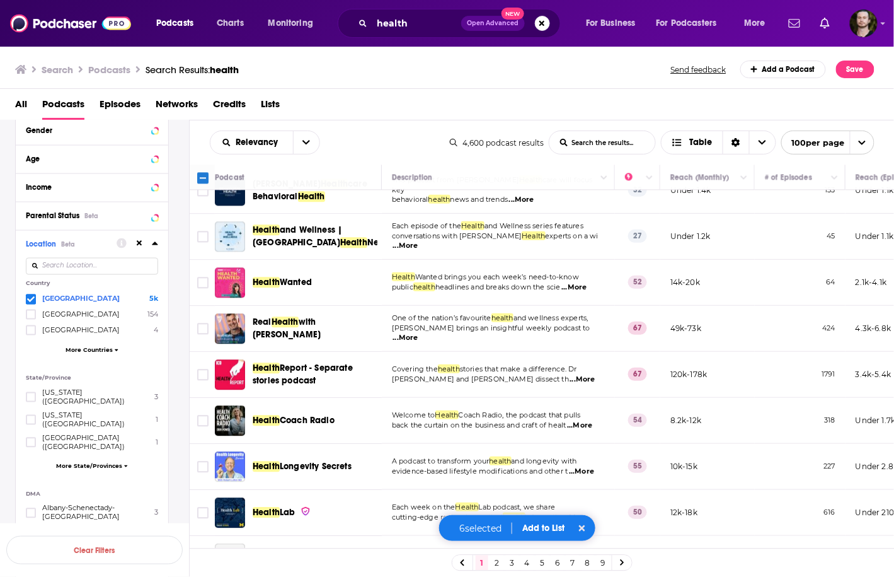
scroll to position [907, 0]
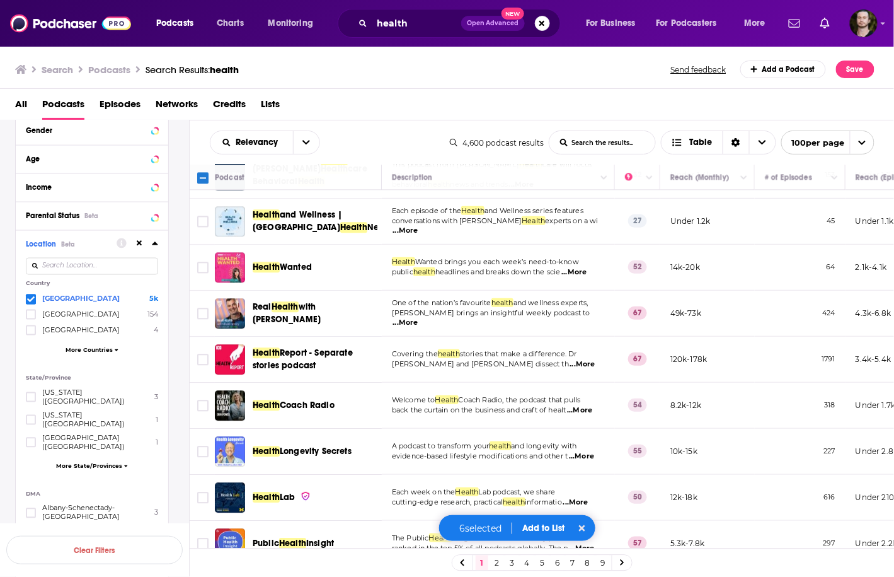
click at [418, 318] on span "...More" at bounding box center [405, 323] width 25 height 10
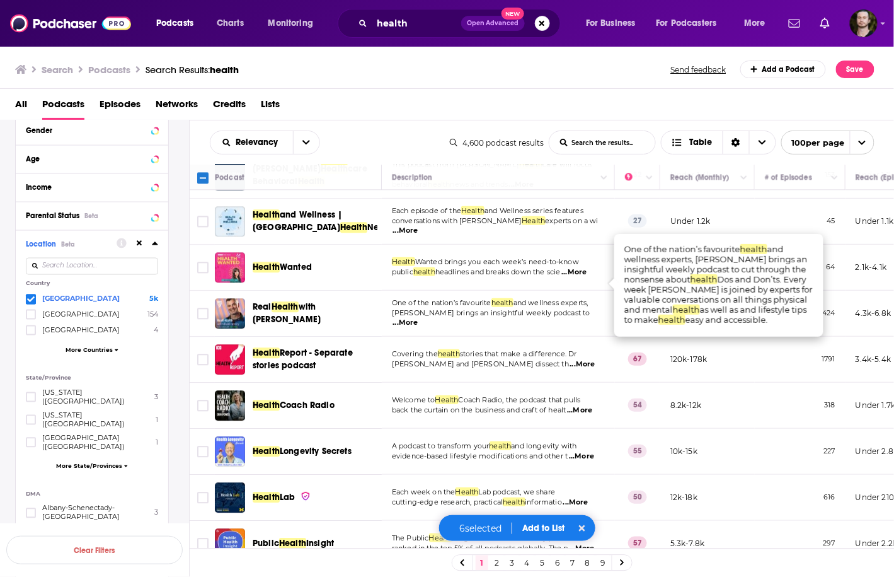
click at [418, 318] on span "...More" at bounding box center [405, 323] width 25 height 10
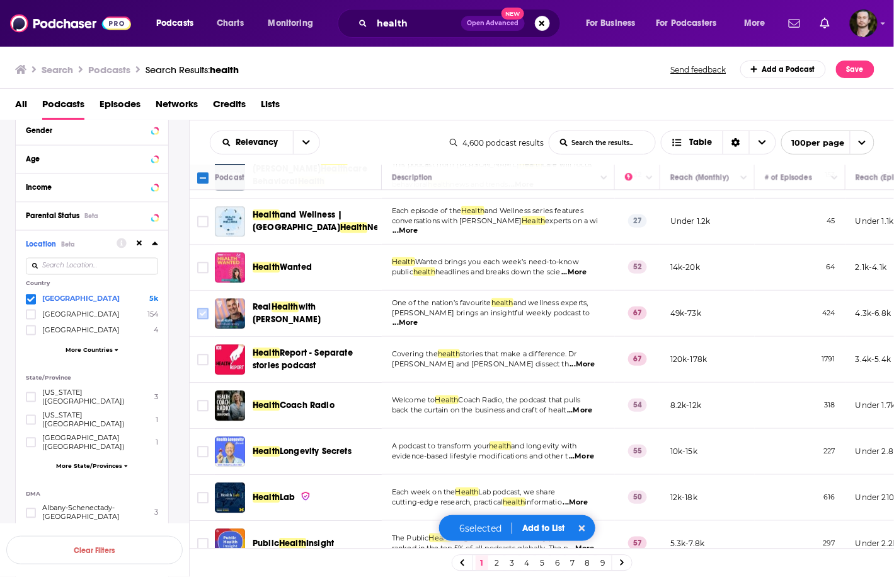
click at [200, 308] on input "Toggle select row" at bounding box center [202, 313] width 11 height 11
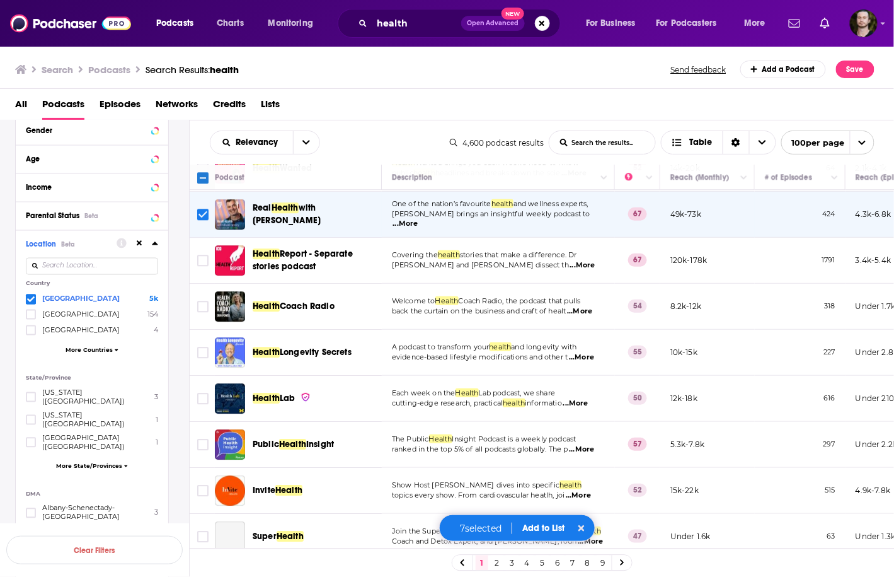
scroll to position [1008, 0]
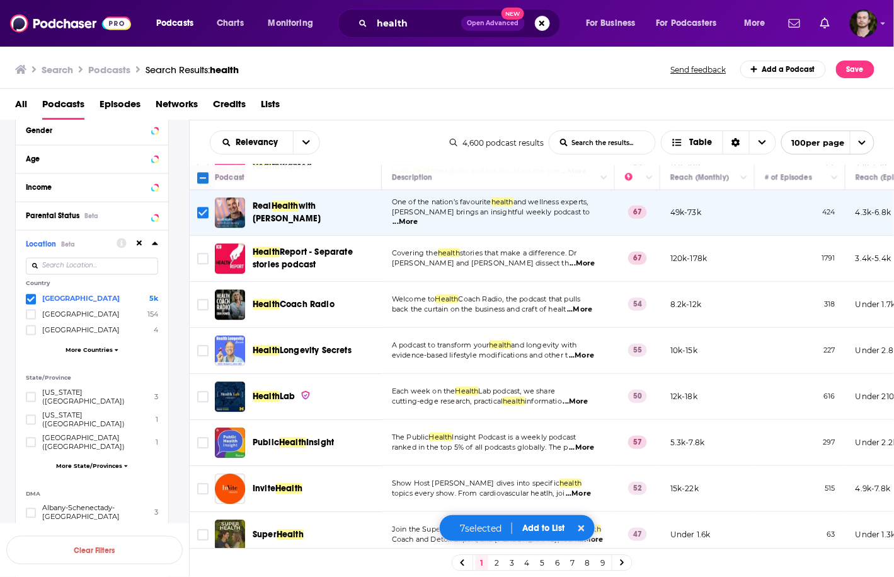
click at [584, 304] on span "...More" at bounding box center [579, 309] width 25 height 10
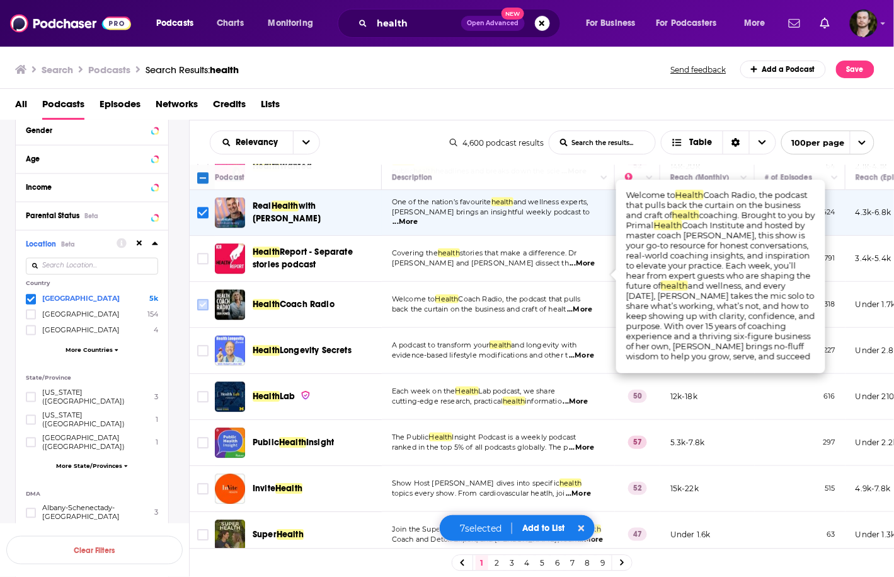
click at [204, 299] on input "Toggle select row" at bounding box center [202, 304] width 11 height 11
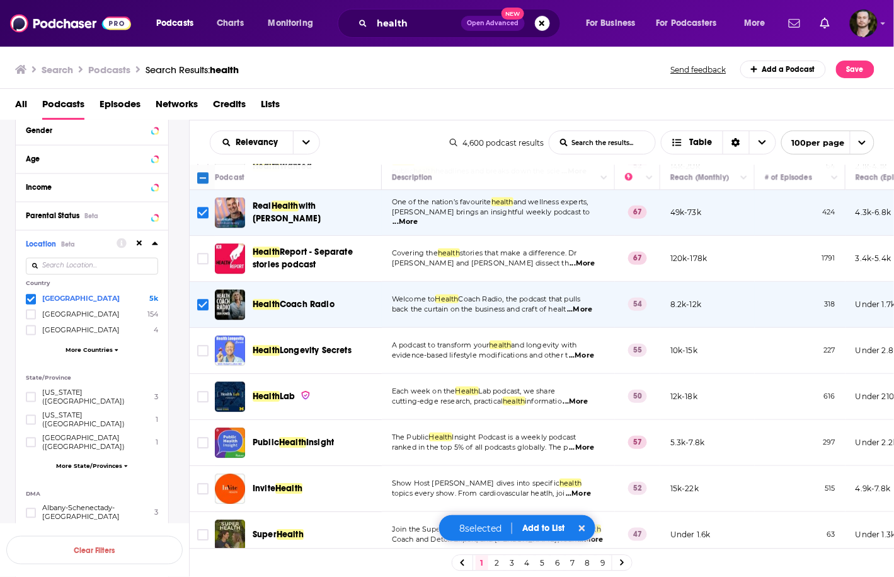
click at [594, 350] on span "...More" at bounding box center [581, 355] width 25 height 10
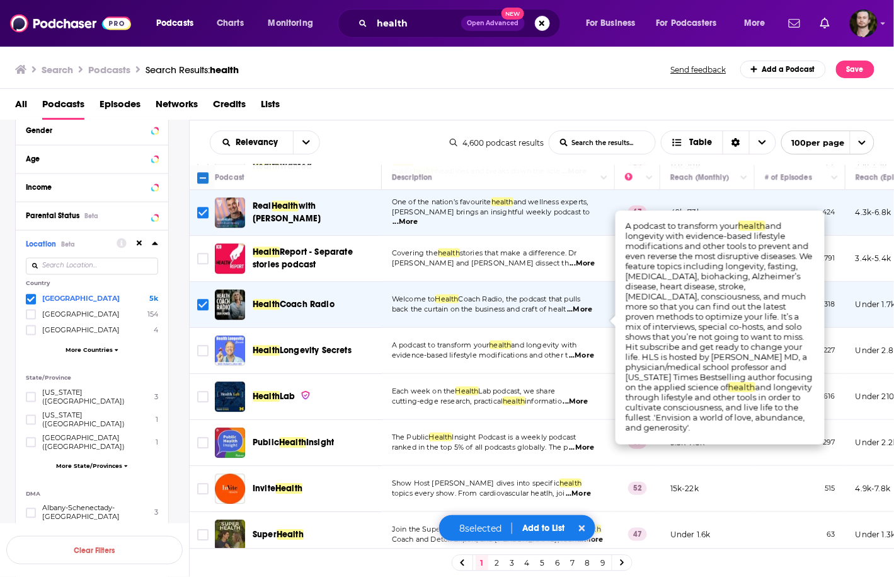
click at [594, 350] on span "...More" at bounding box center [581, 355] width 25 height 10
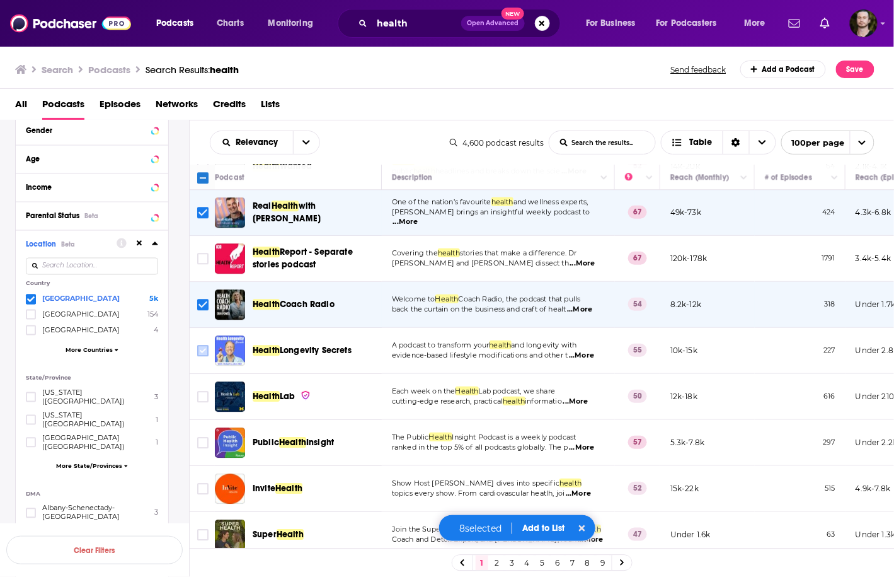
click at [204, 345] on input "Toggle select row" at bounding box center [202, 350] width 11 height 11
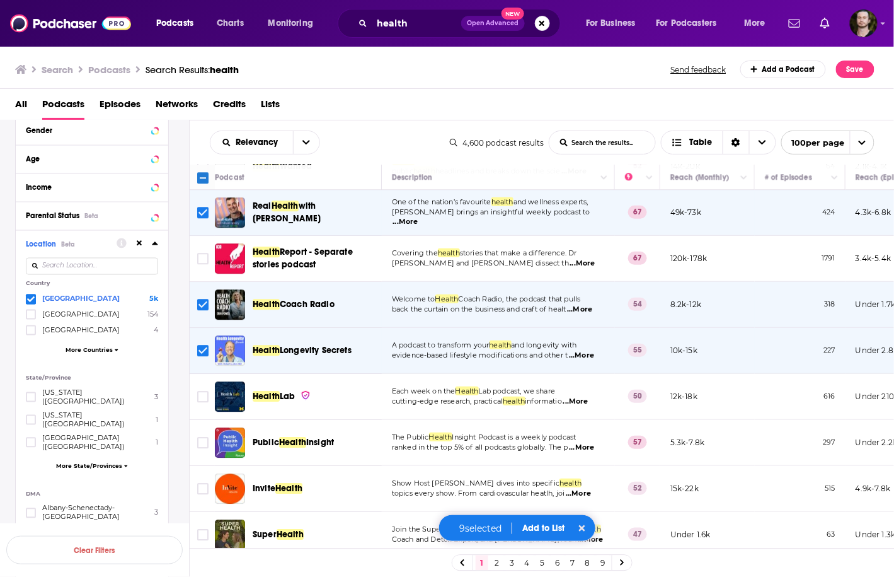
drag, startPoint x: 584, startPoint y: 366, endPoint x: 590, endPoint y: 362, distance: 7.3
click at [584, 396] on span "...More" at bounding box center [575, 401] width 25 height 10
click at [371, 383] on td "Health Lab" at bounding box center [298, 397] width 167 height 46
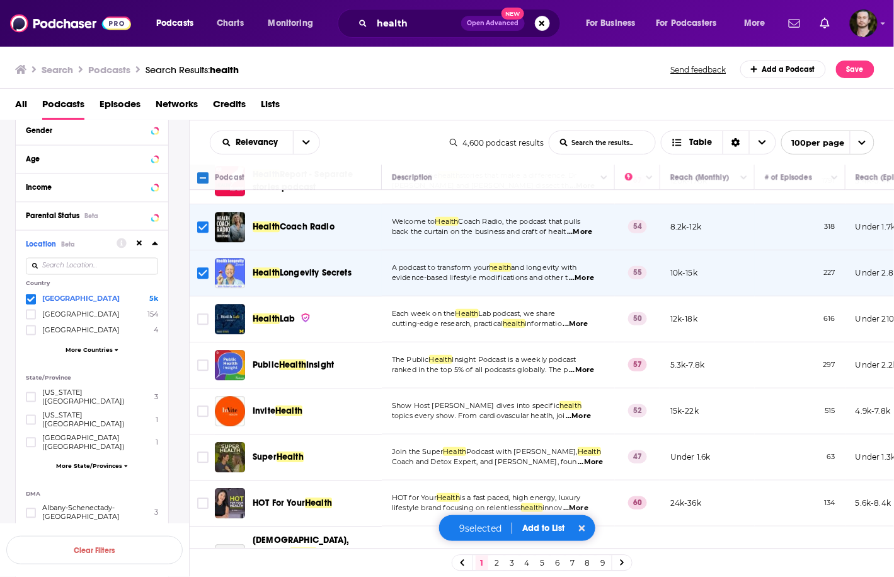
scroll to position [1109, 0]
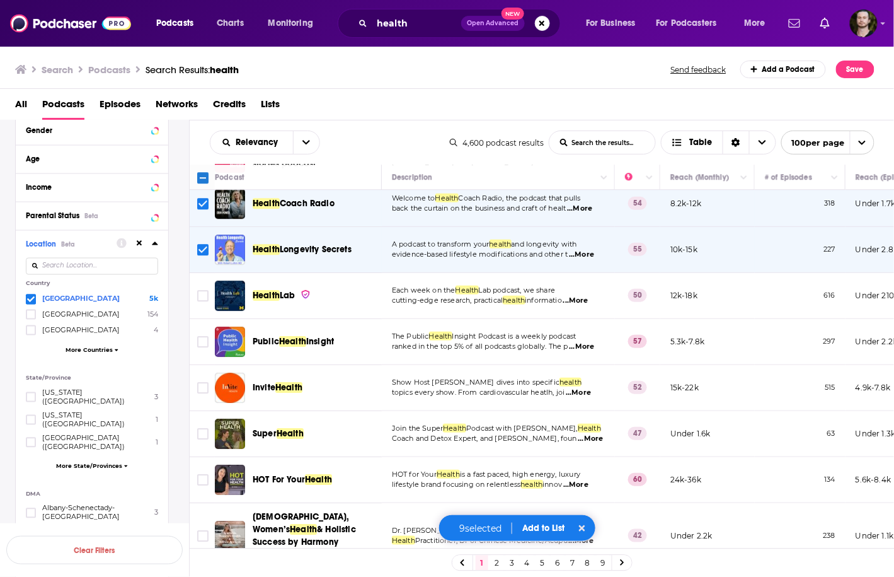
click at [579, 434] on span "...More" at bounding box center [591, 439] width 25 height 10
click at [580, 423] on span "Health" at bounding box center [589, 427] width 23 height 9
click at [205, 428] on input "Toggle select row" at bounding box center [202, 433] width 11 height 11
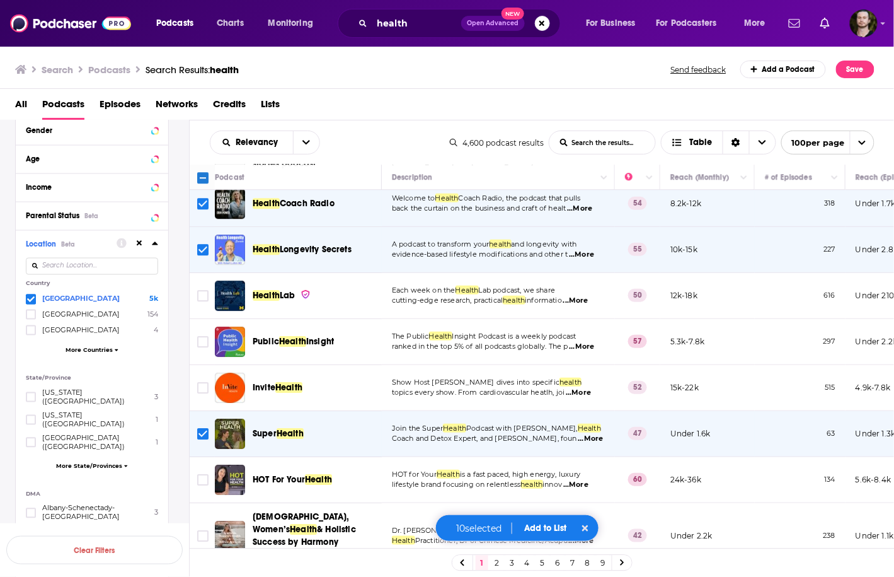
click at [547, 531] on button "Add to List" at bounding box center [545, 527] width 62 height 11
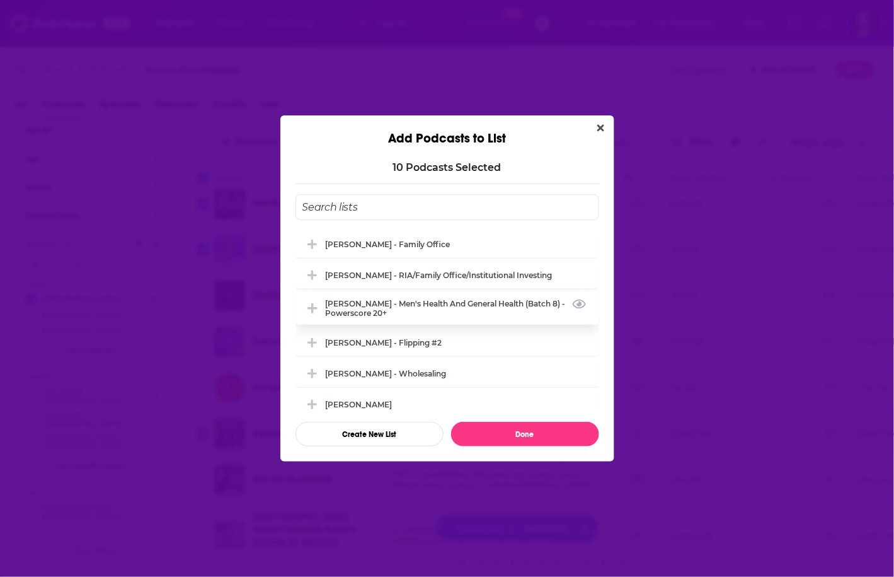
click at [460, 314] on div "Justin Hai - Men's Health and General Health (Batch 8) - Powerscore 20+" at bounding box center [459, 308] width 266 height 19
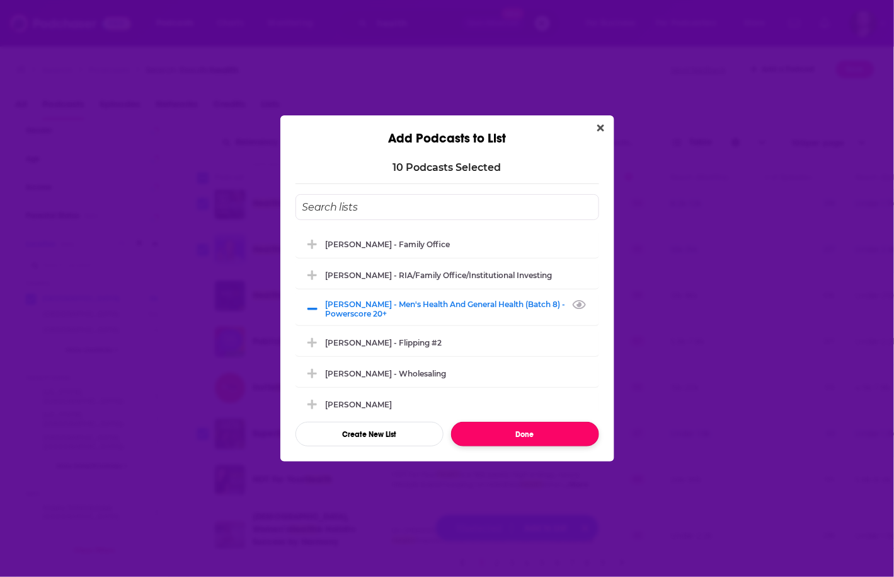
click at [524, 434] on button "Done" at bounding box center [525, 434] width 148 height 25
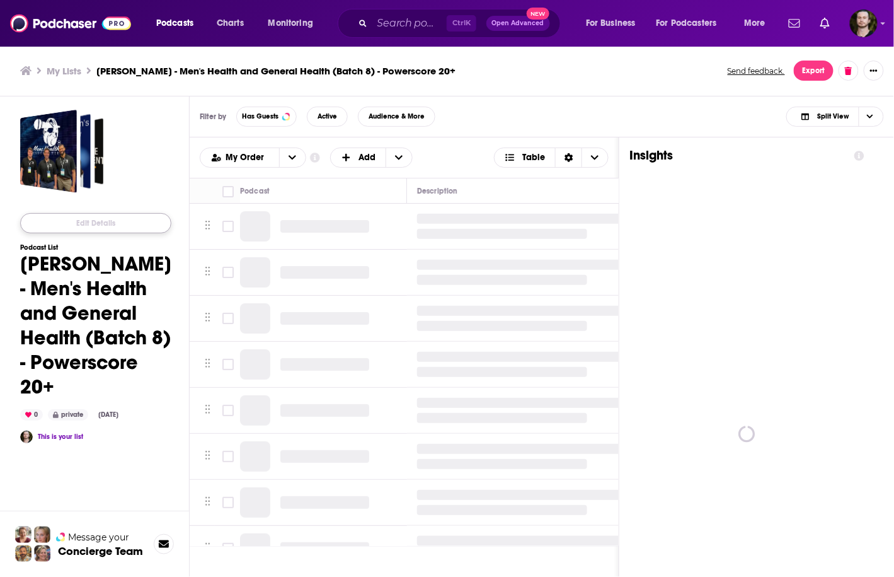
click at [97, 227] on button "Edit Details" at bounding box center [95, 223] width 151 height 20
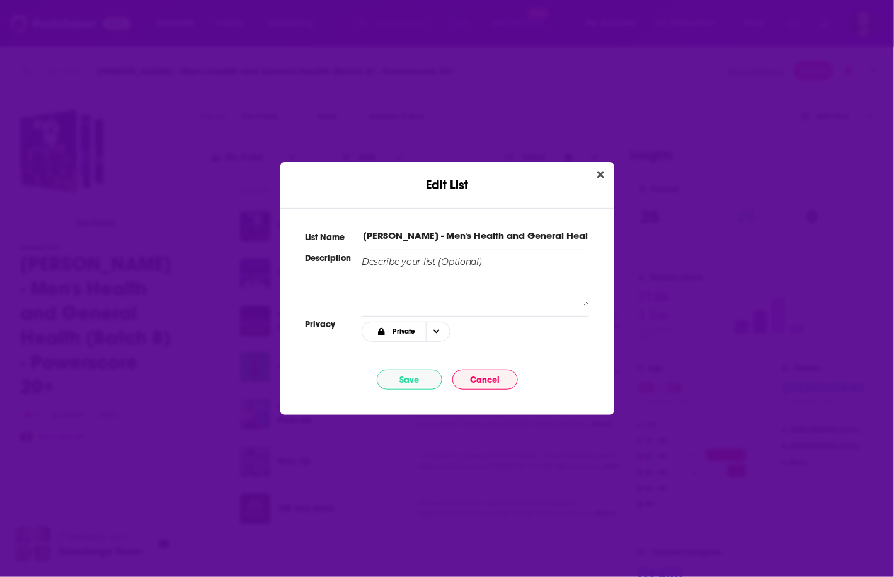
click at [555, 241] on input "[PERSON_NAME] - Men's Health and General Health (Batch 8) - Powerscore 20+" at bounding box center [475, 235] width 227 height 13
type input "[PERSON_NAME] - Men's Health and General Health (Batch 8) - Powerscore 20 to 70"
click at [407, 367] on div "List Name [PERSON_NAME] - Men's Health and General Health (Batch 8) - Powerscor…" at bounding box center [447, 304] width 334 height 192
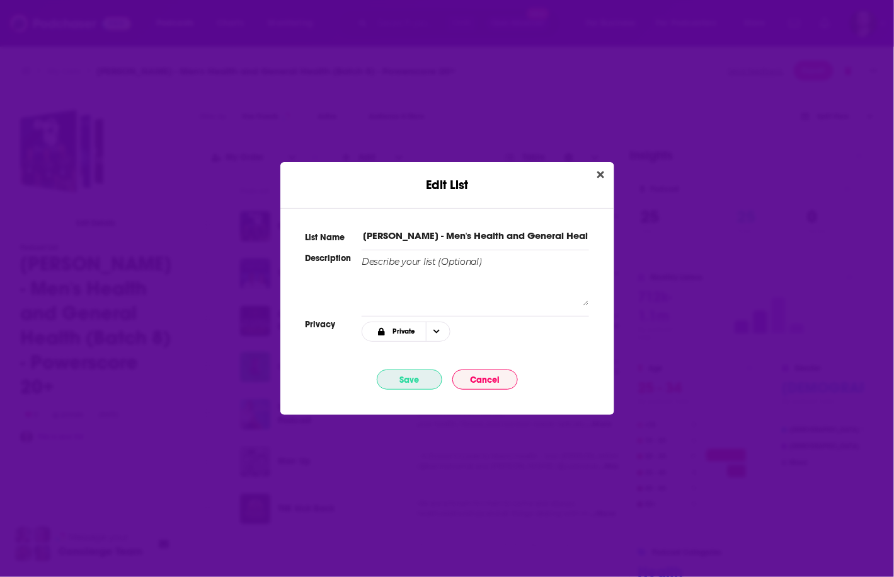
click at [405, 374] on button "Save" at bounding box center [410, 379] width 66 height 20
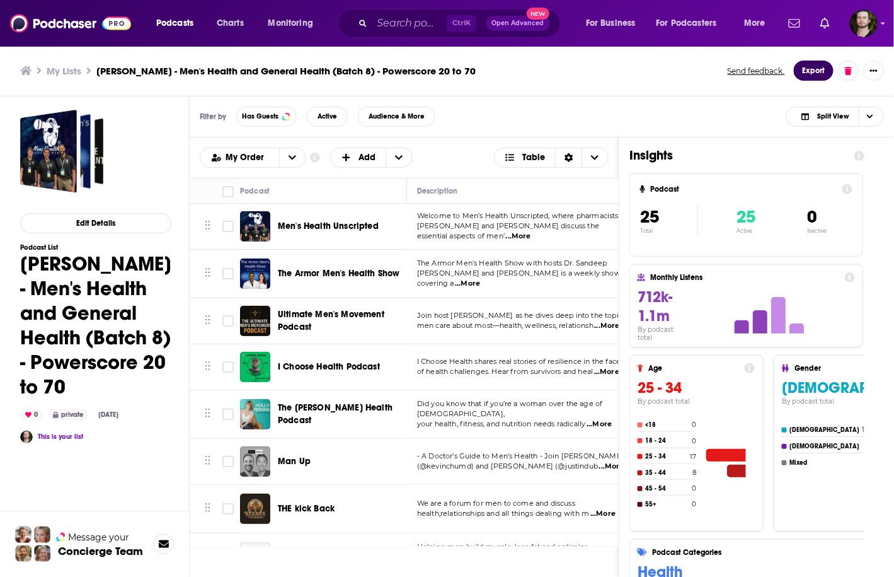
click at [818, 77] on button "Export" at bounding box center [814, 70] width 40 height 20
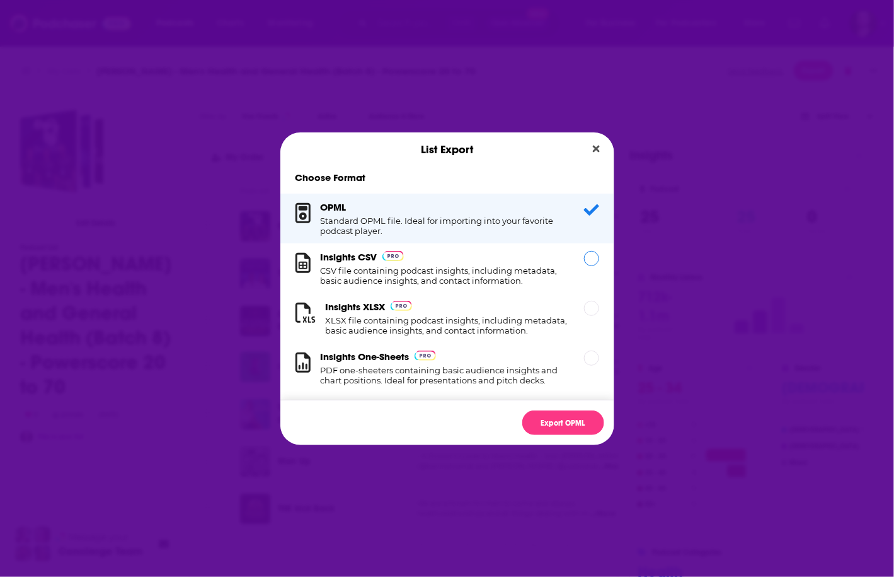
click at [463, 275] on h1 "CSV file containing podcast insights, including metadata, basic audience insigh…" at bounding box center [445, 275] width 248 height 20
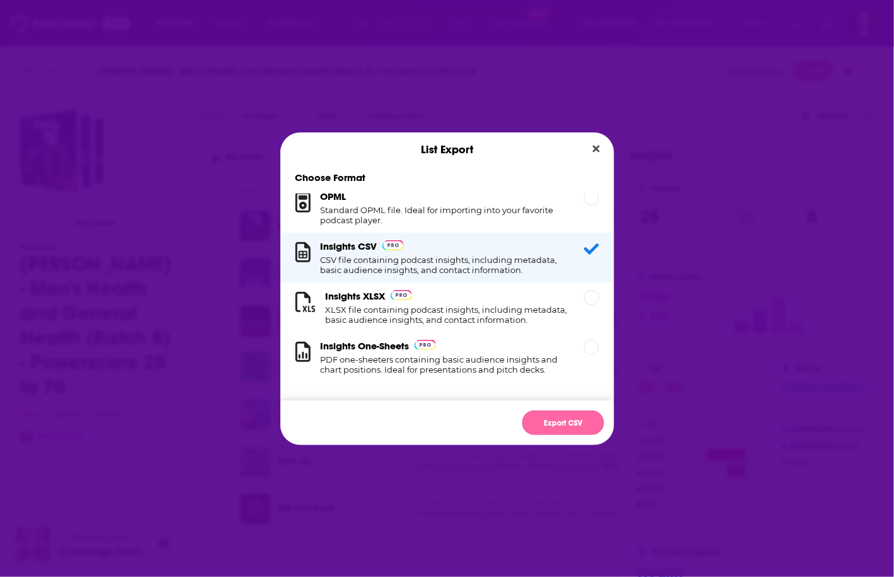
scroll to position [22, 0]
click at [584, 413] on button "Export CSV" at bounding box center [563, 422] width 82 height 25
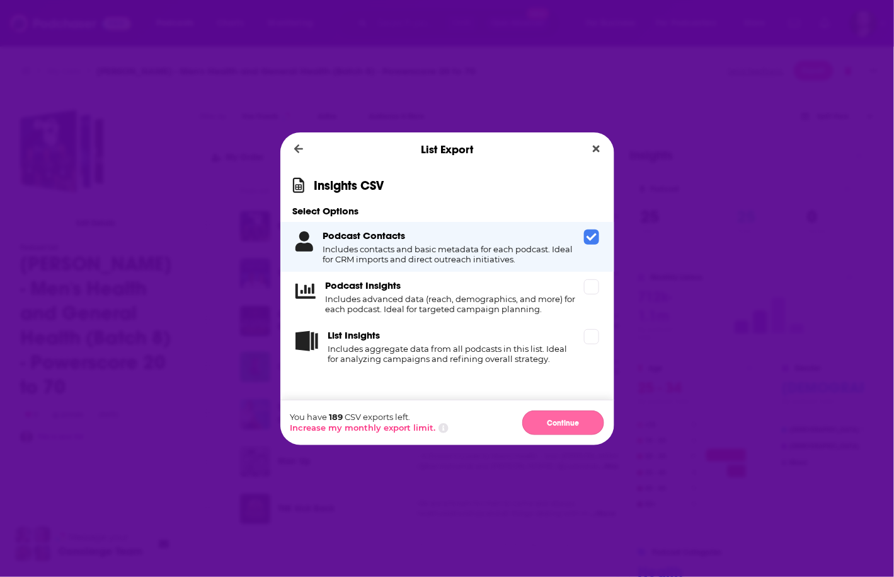
click at [565, 422] on button "Continue" at bounding box center [563, 422] width 82 height 25
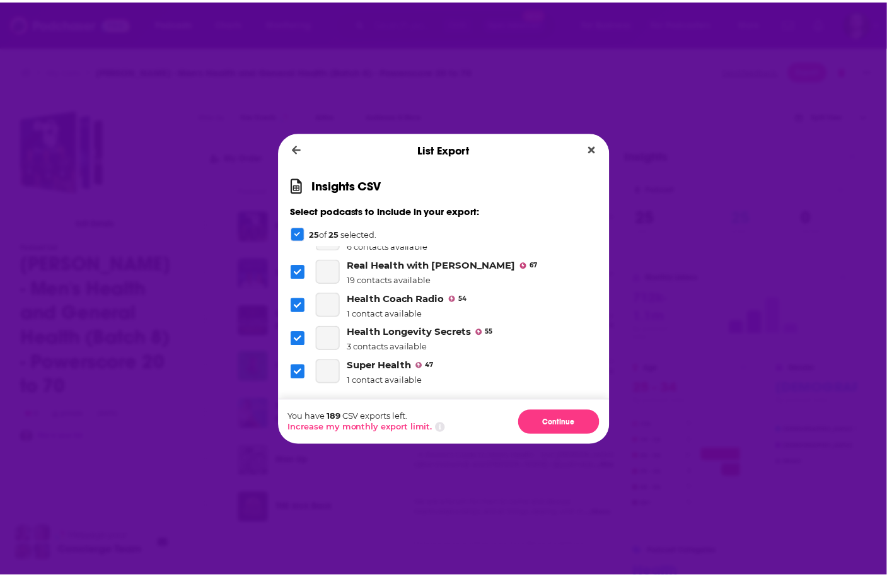
scroll to position [713, 0]
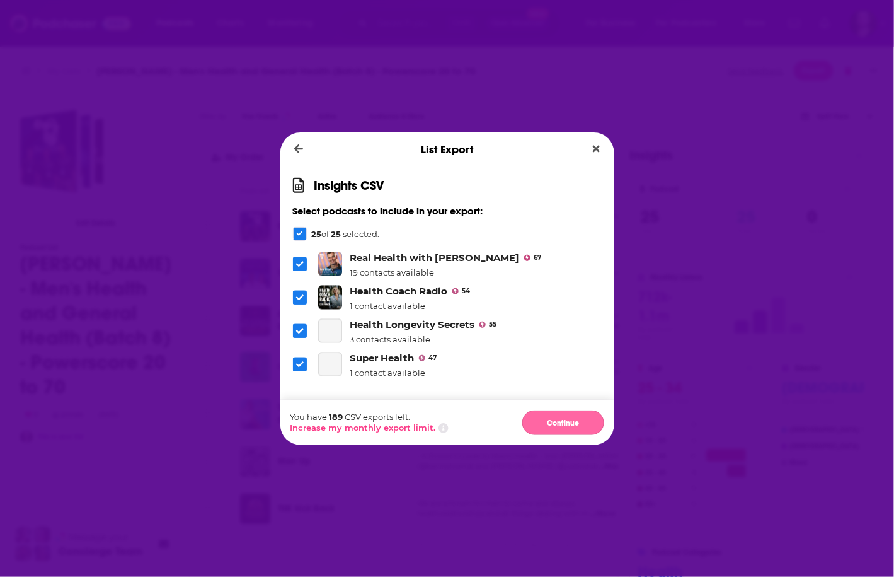
click at [553, 422] on button "Continue" at bounding box center [563, 422] width 82 height 25
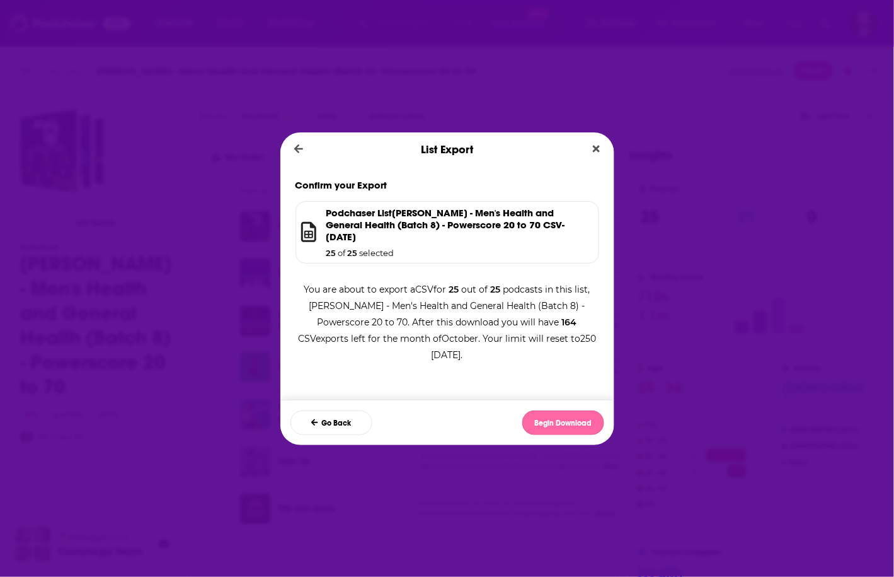
click at [546, 423] on button "Begin Download" at bounding box center [563, 422] width 82 height 25
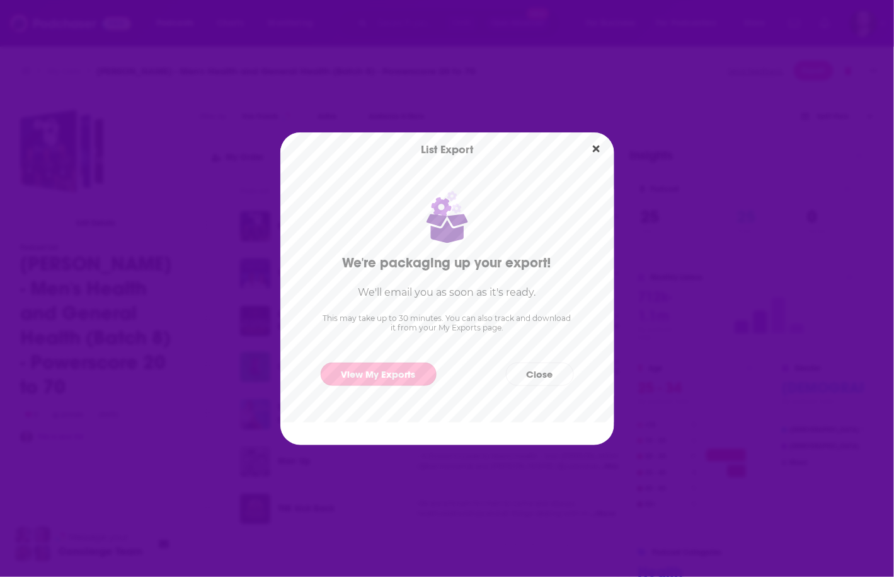
click at [408, 372] on link "View My Exports" at bounding box center [379, 373] width 116 height 23
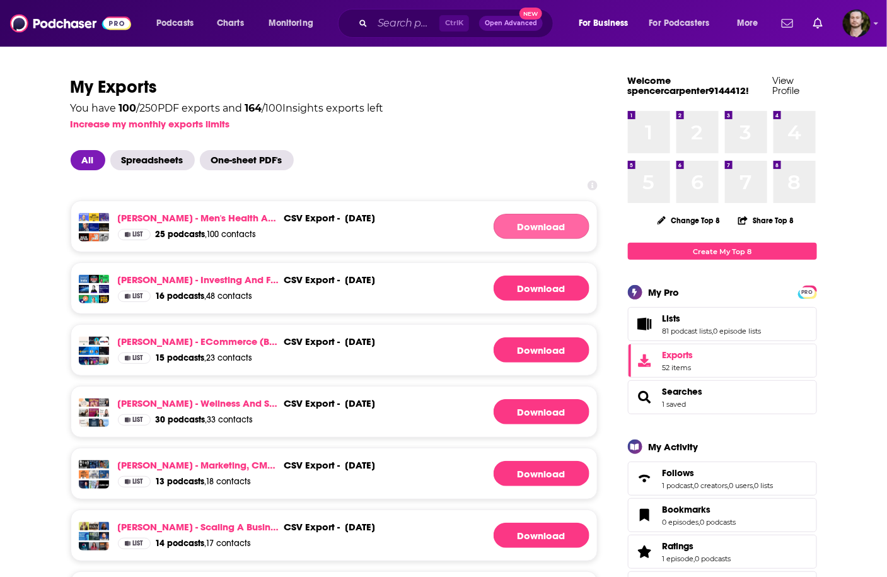
click at [552, 236] on link "Download" at bounding box center [541, 226] width 96 height 25
click at [181, 218] on link "Justin Hai - Men's Health and General Health (Batch 8) - Powerscore 20 to 70" at bounding box center [198, 218] width 161 height 12
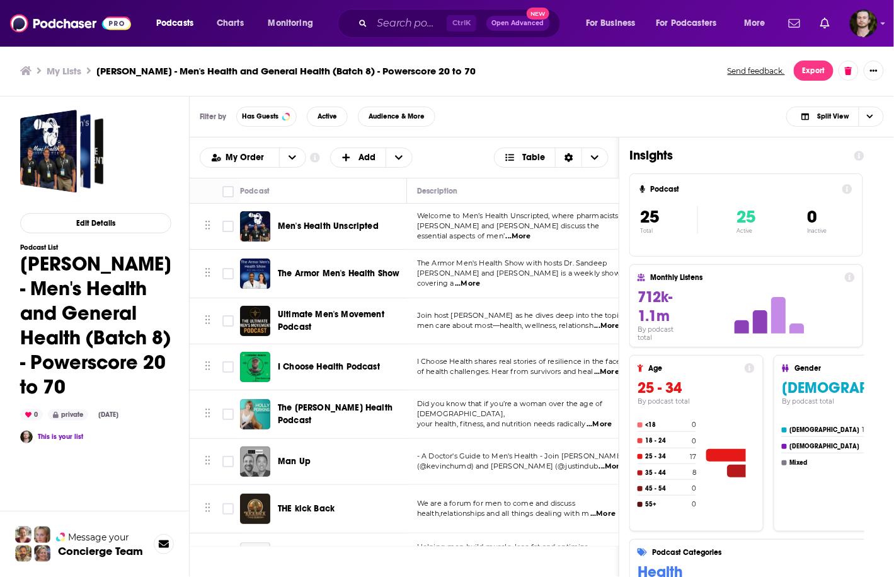
click at [178, 332] on div "Edit Details Podcast List [PERSON_NAME] - Men's Health and General Health (Batc…" at bounding box center [95, 386] width 190 height 580
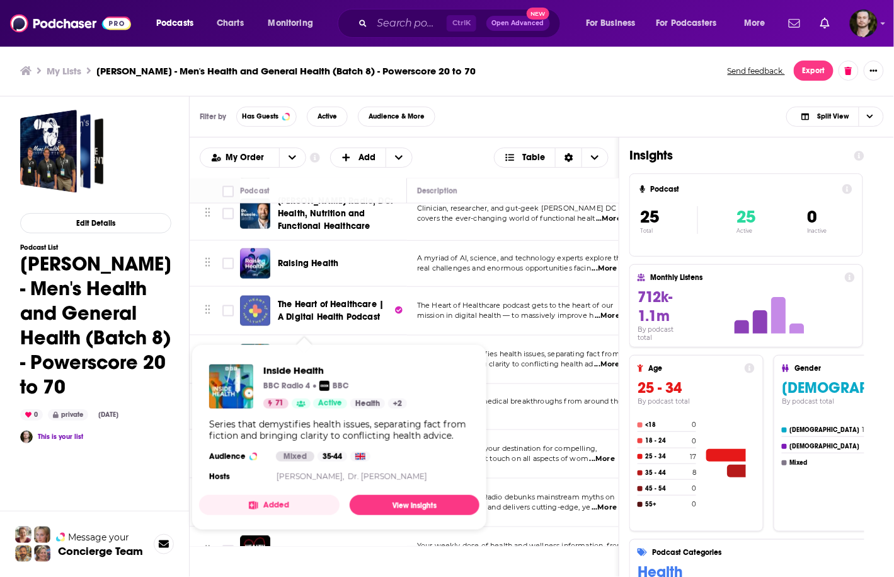
drag, startPoint x: 319, startPoint y: 359, endPoint x: 184, endPoint y: 354, distance: 135.0
click at [184, 354] on div "Edit Details Podcast List [PERSON_NAME] - Men's Health and General Health (Batc…" at bounding box center [95, 386] width 190 height 580
drag, startPoint x: 295, startPoint y: 355, endPoint x: 294, endPoint y: 369, distance: 13.3
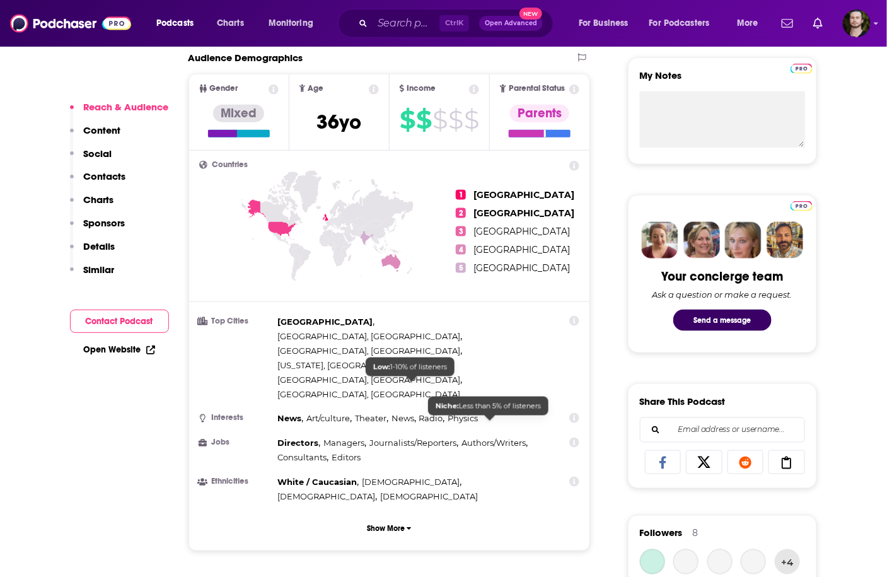
scroll to position [706, 0]
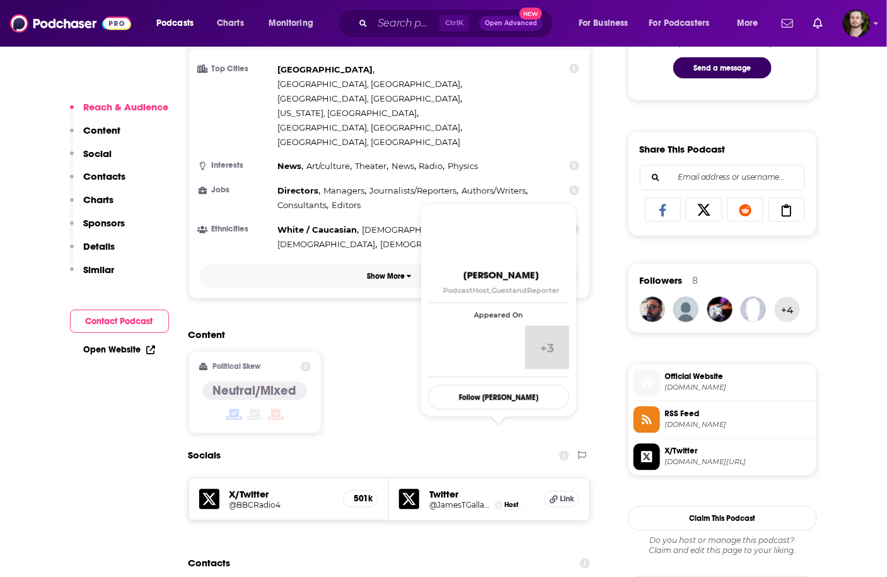
click at [402, 272] on p "Show More" at bounding box center [386, 276] width 38 height 9
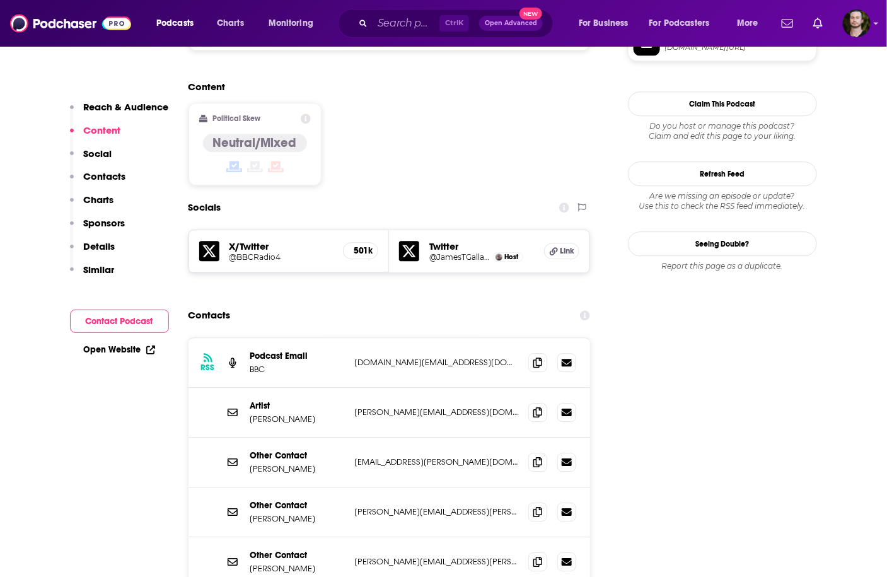
scroll to position [1210, 0]
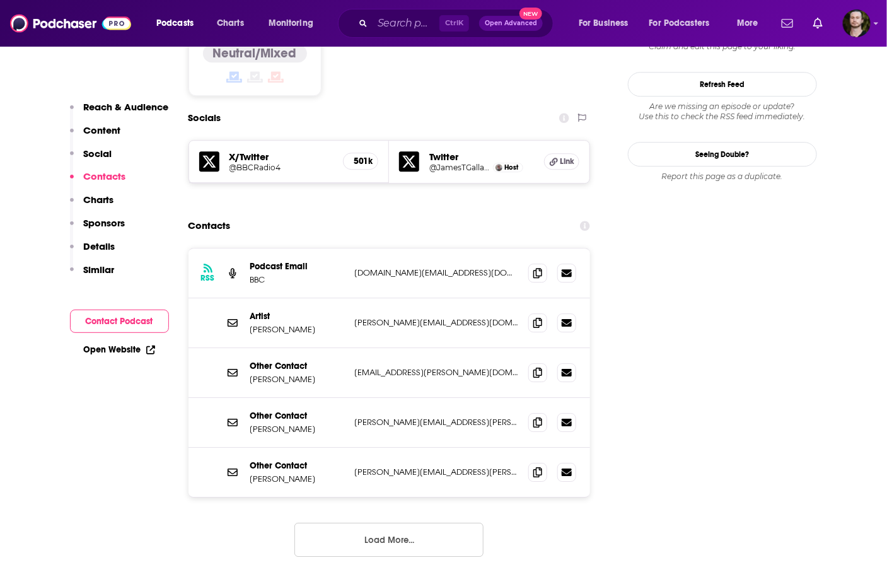
click at [404, 522] on button "Load More..." at bounding box center [388, 539] width 189 height 34
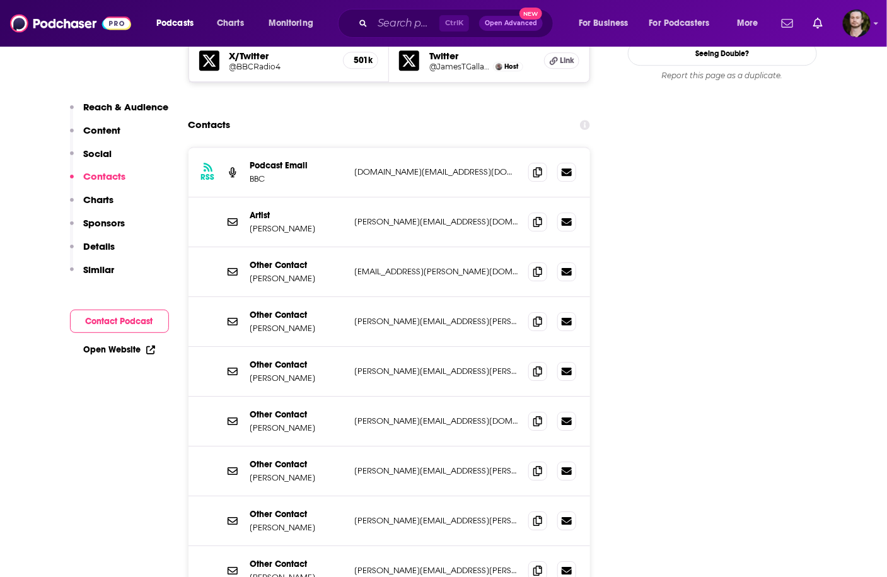
scroll to position [1412, 0]
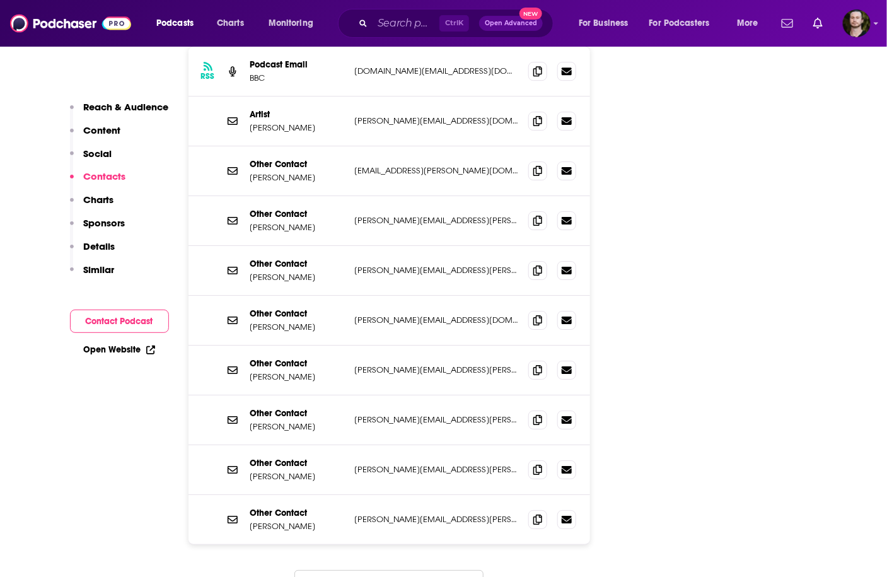
click at [398, 570] on button "Load More..." at bounding box center [388, 587] width 189 height 34
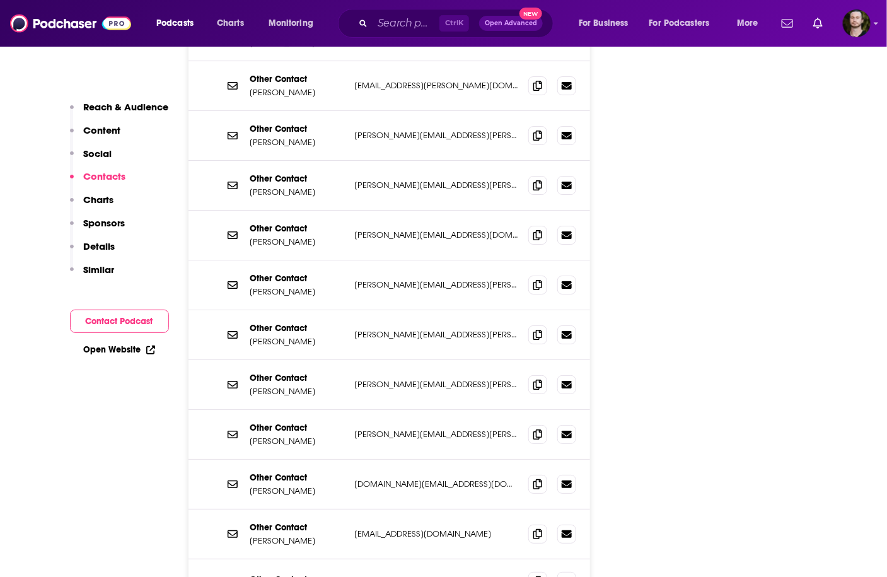
scroll to position [1563, 0]
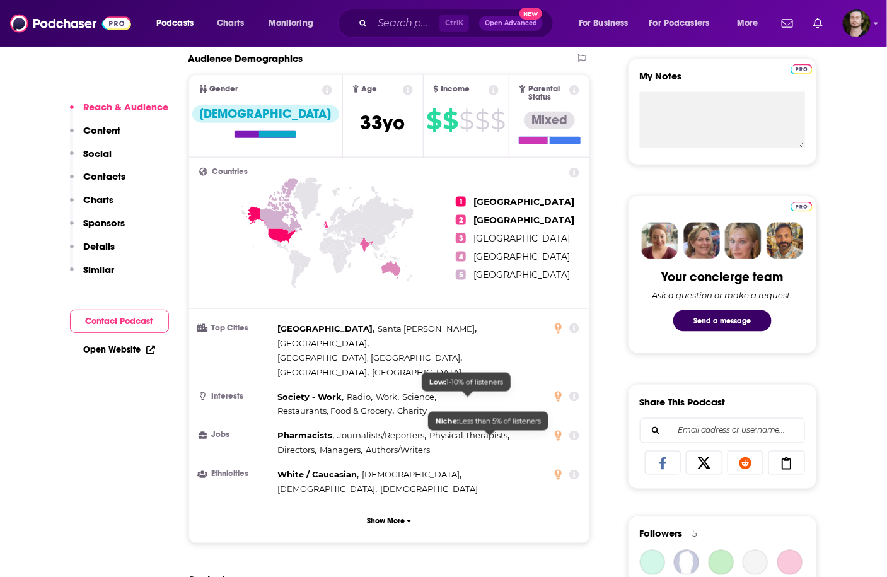
scroll to position [555, 0]
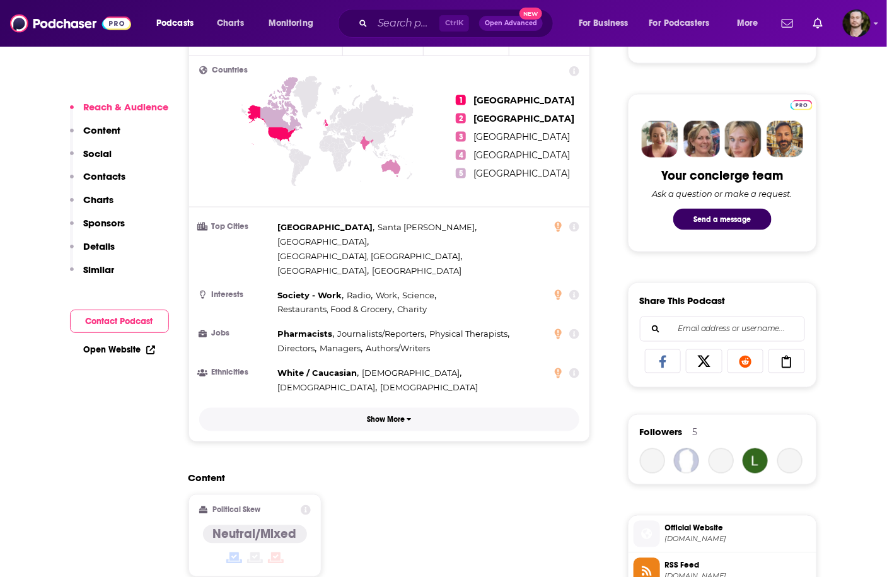
click at [403, 408] on button "Show More" at bounding box center [389, 419] width 381 height 23
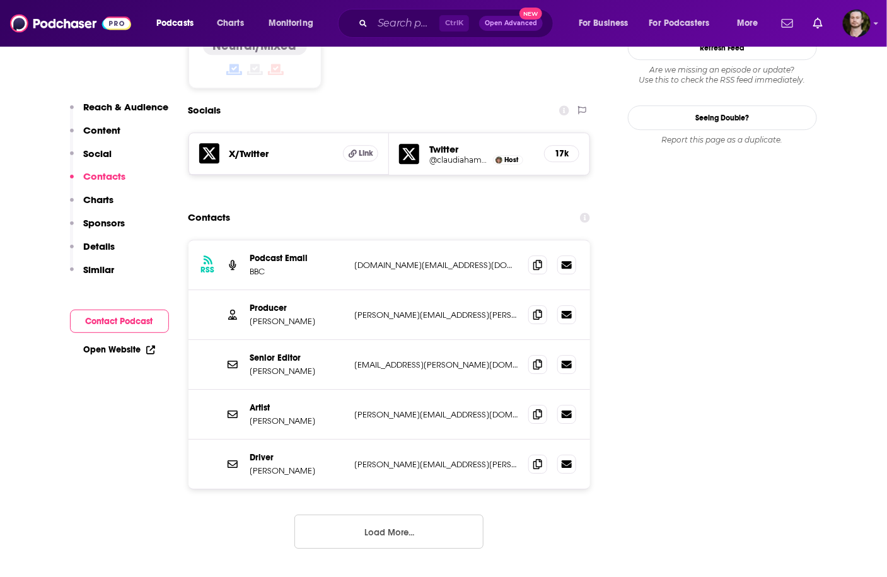
scroll to position [1260, 0]
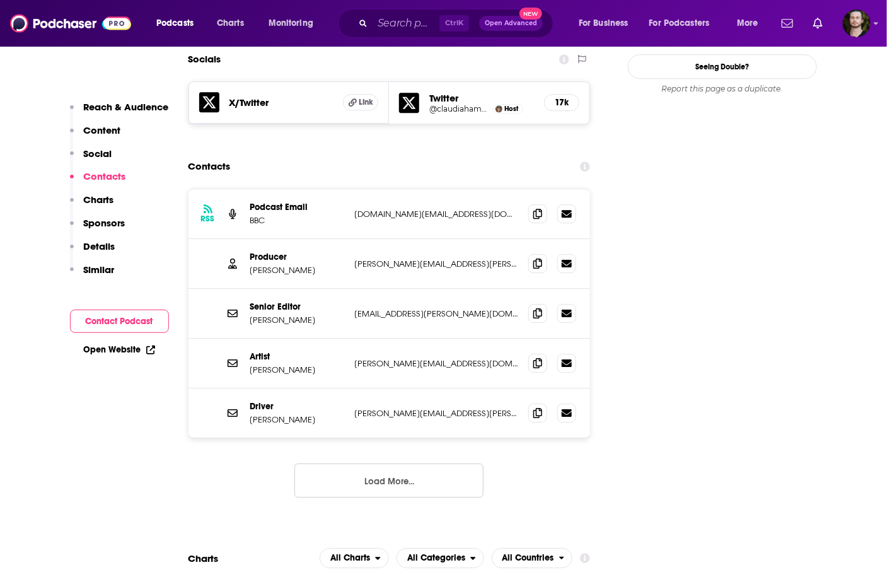
click at [386, 463] on button "Load More..." at bounding box center [388, 480] width 189 height 34
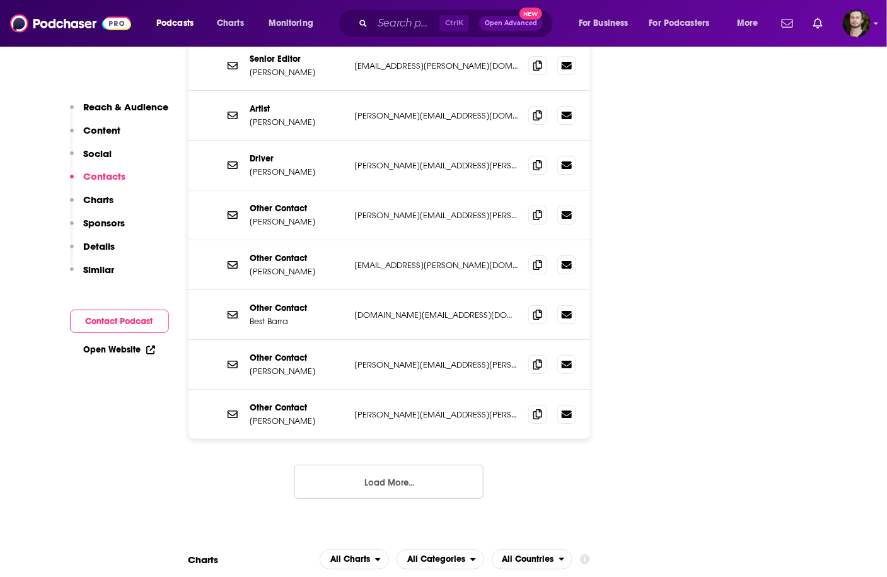
scroll to position [1512, 0]
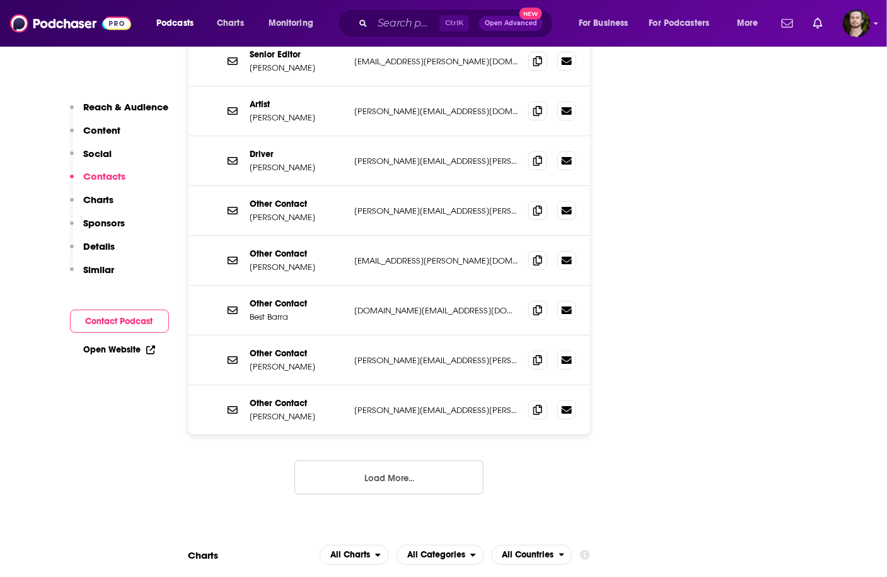
click at [384, 460] on button "Load More..." at bounding box center [388, 477] width 189 height 34
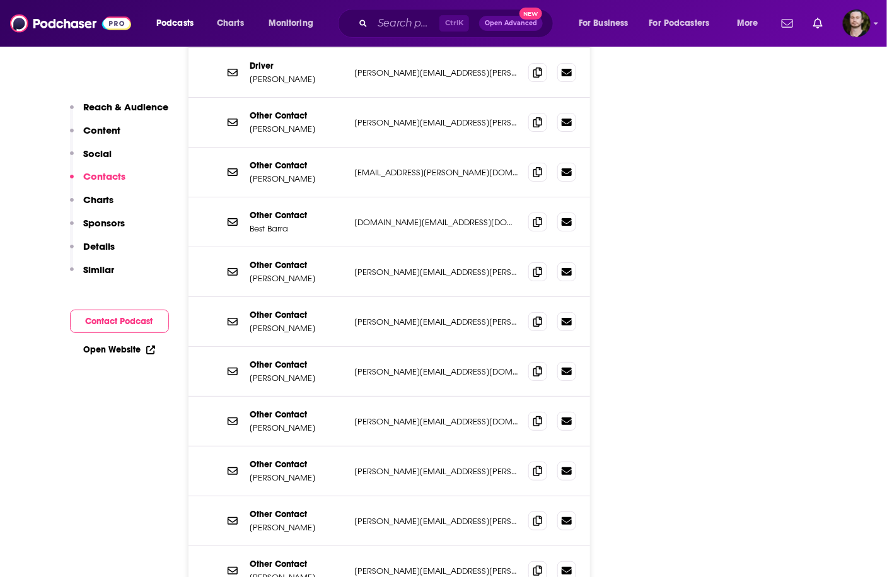
scroll to position [1664, 0]
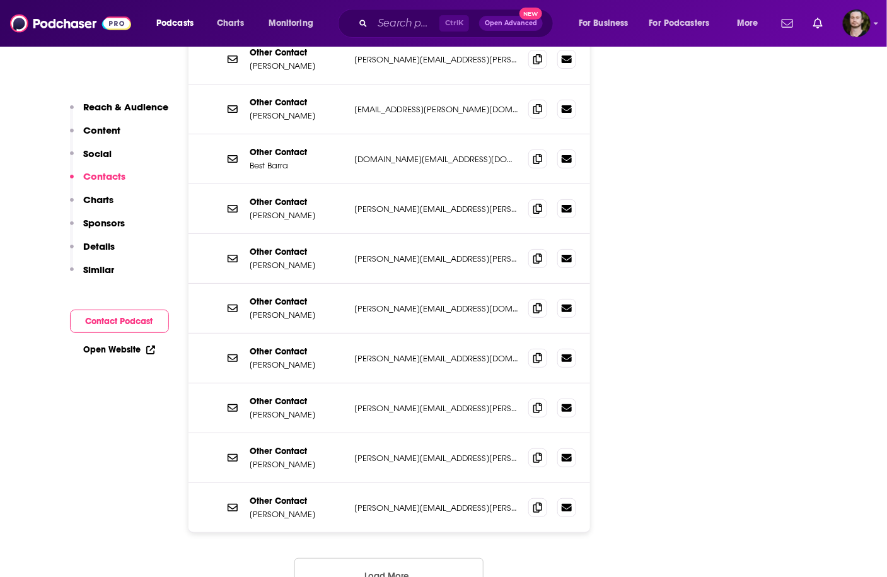
click at [410, 558] on button "Load More..." at bounding box center [388, 575] width 189 height 34
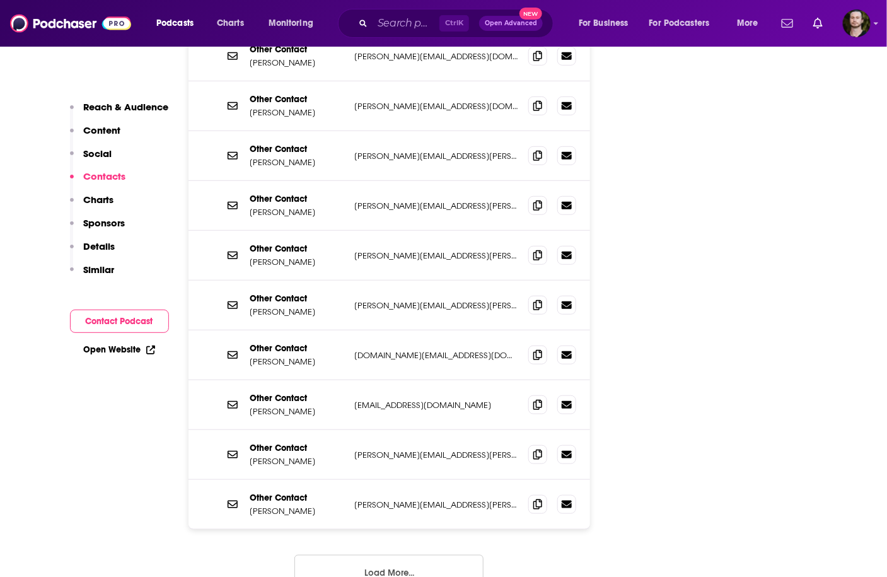
click at [407, 555] on button "Load More..." at bounding box center [388, 572] width 189 height 34
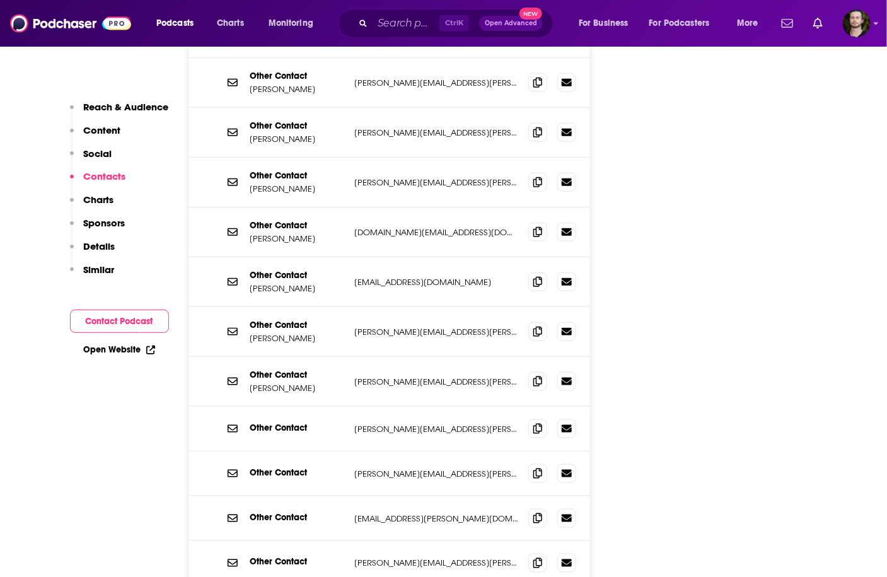
scroll to position [2168, 0]
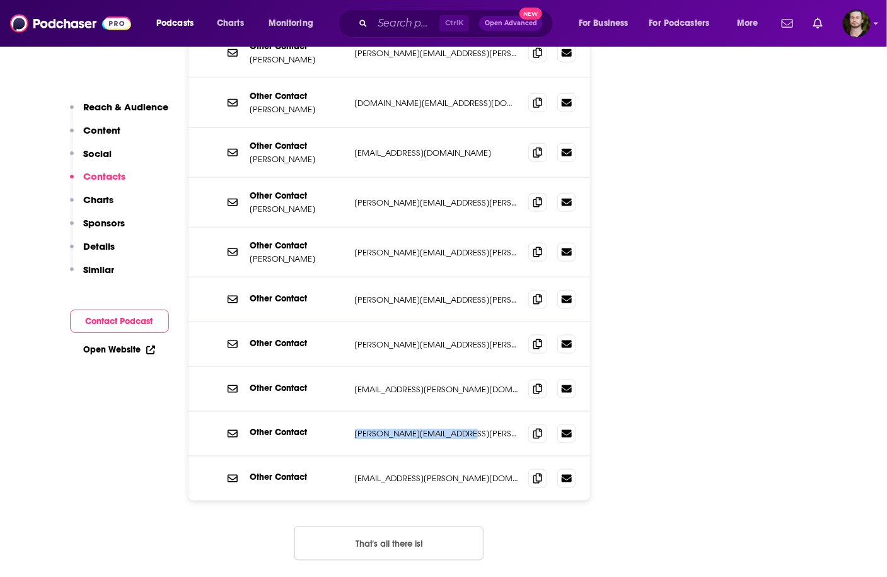
drag, startPoint x: 352, startPoint y: 364, endPoint x: 467, endPoint y: 369, distance: 114.8
click at [467, 412] on div "Other Contact [PERSON_NAME][EMAIL_ADDRESS][PERSON_NAME][DOMAIN_NAME] [PERSON_NA…" at bounding box center [389, 434] width 402 height 45
copy p "[PERSON_NAME][EMAIL_ADDRESS][PERSON_NAME][DOMAIN_NAME]"
